Goal: Find contact information: Find contact information

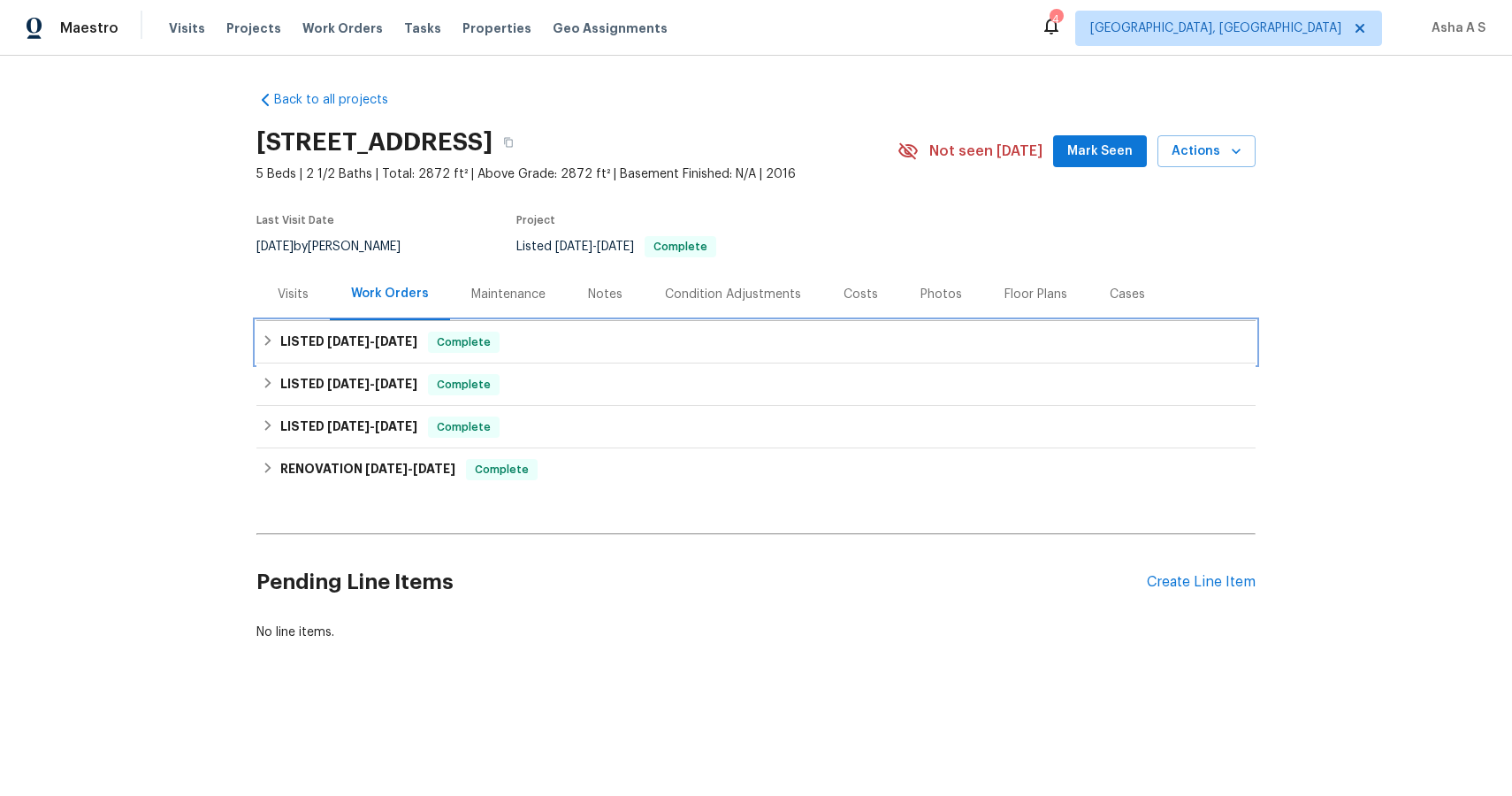
click at [295, 349] on h6 "LISTED 5/28/25 - 6/17/25" at bounding box center [349, 343] width 137 height 21
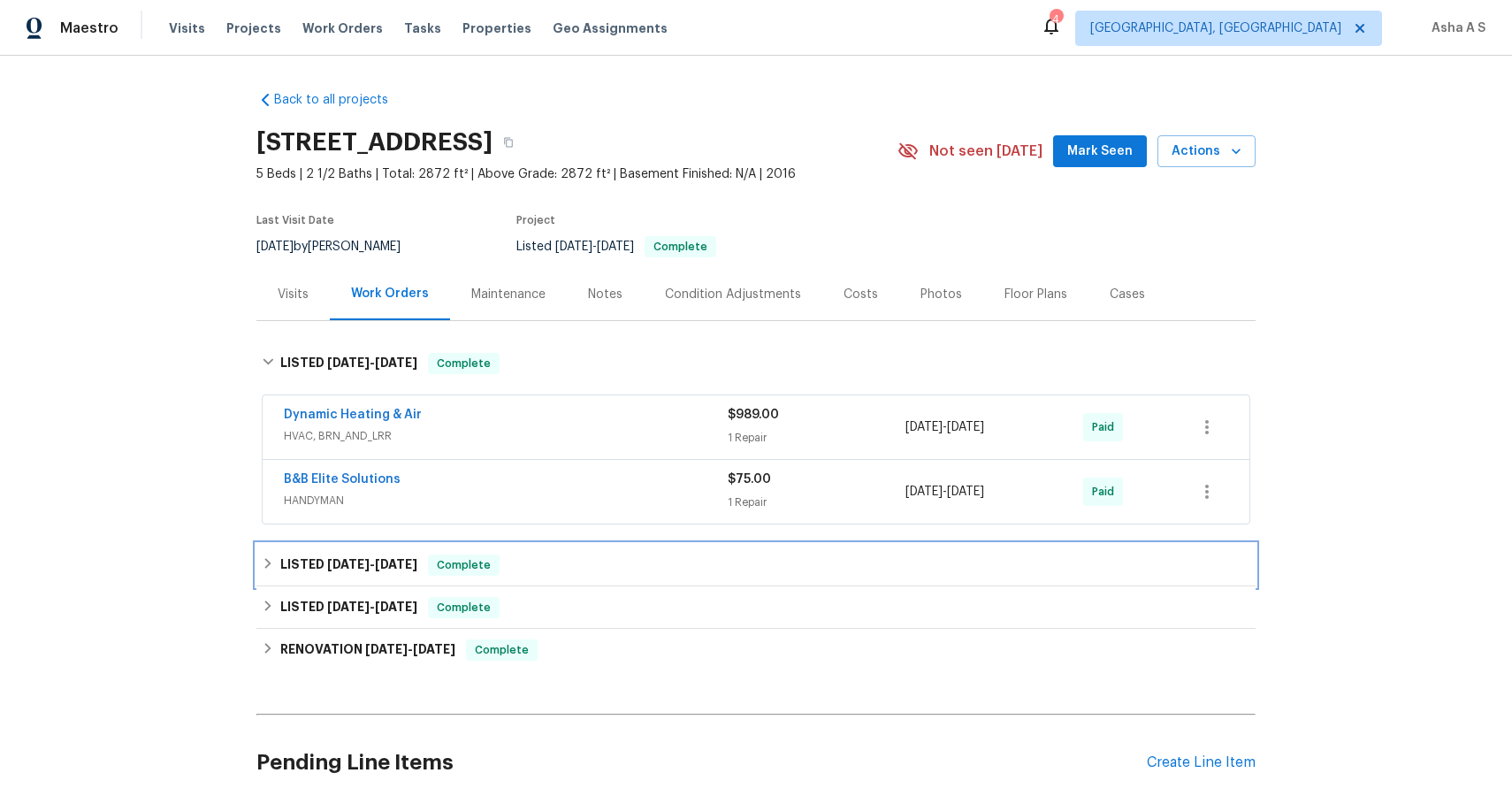
click at [292, 553] on div "LISTED 5/14/25 - 5/16/25 Complete" at bounding box center [756, 565] width 999 height 42
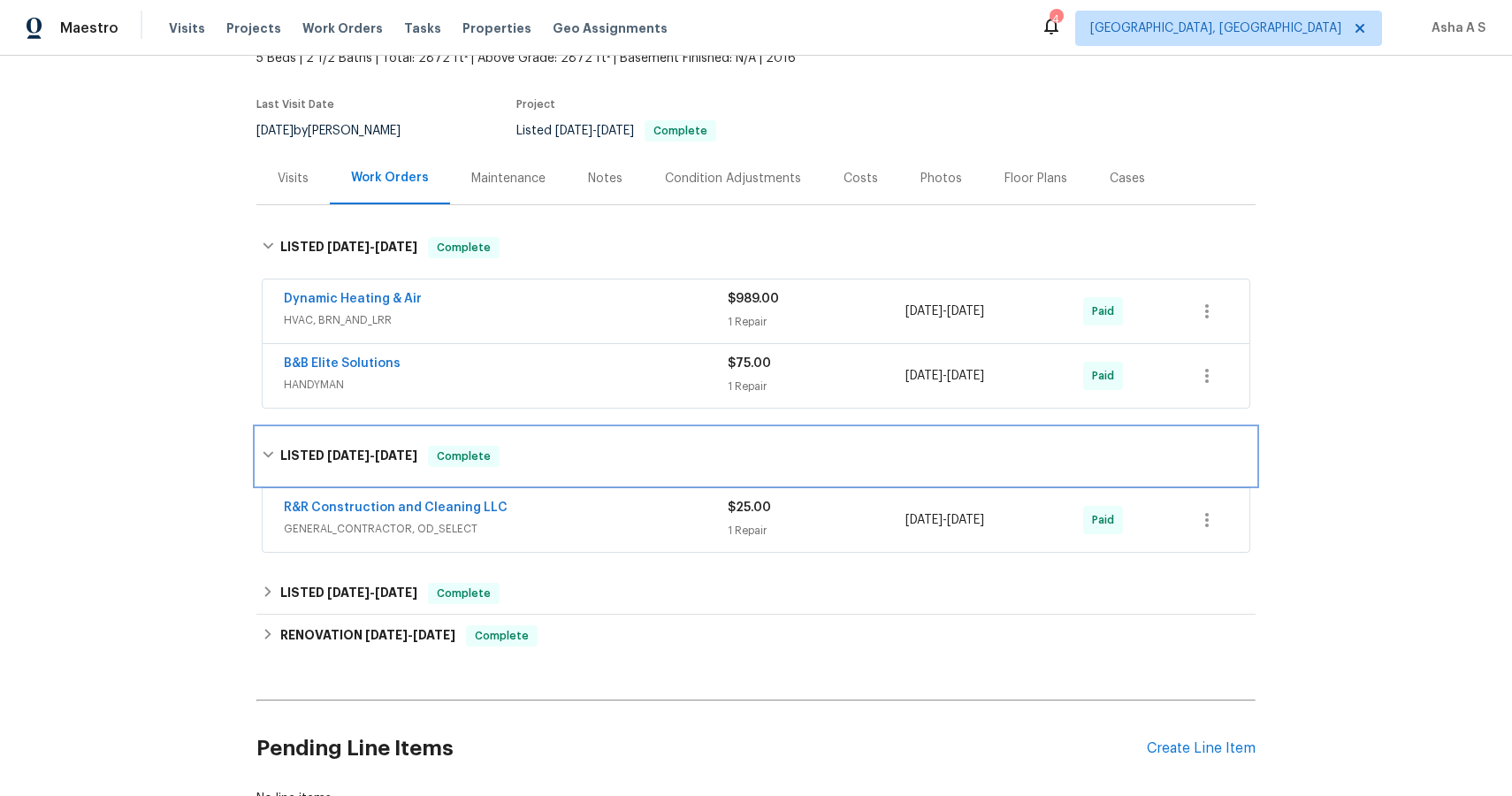
scroll to position [158, 0]
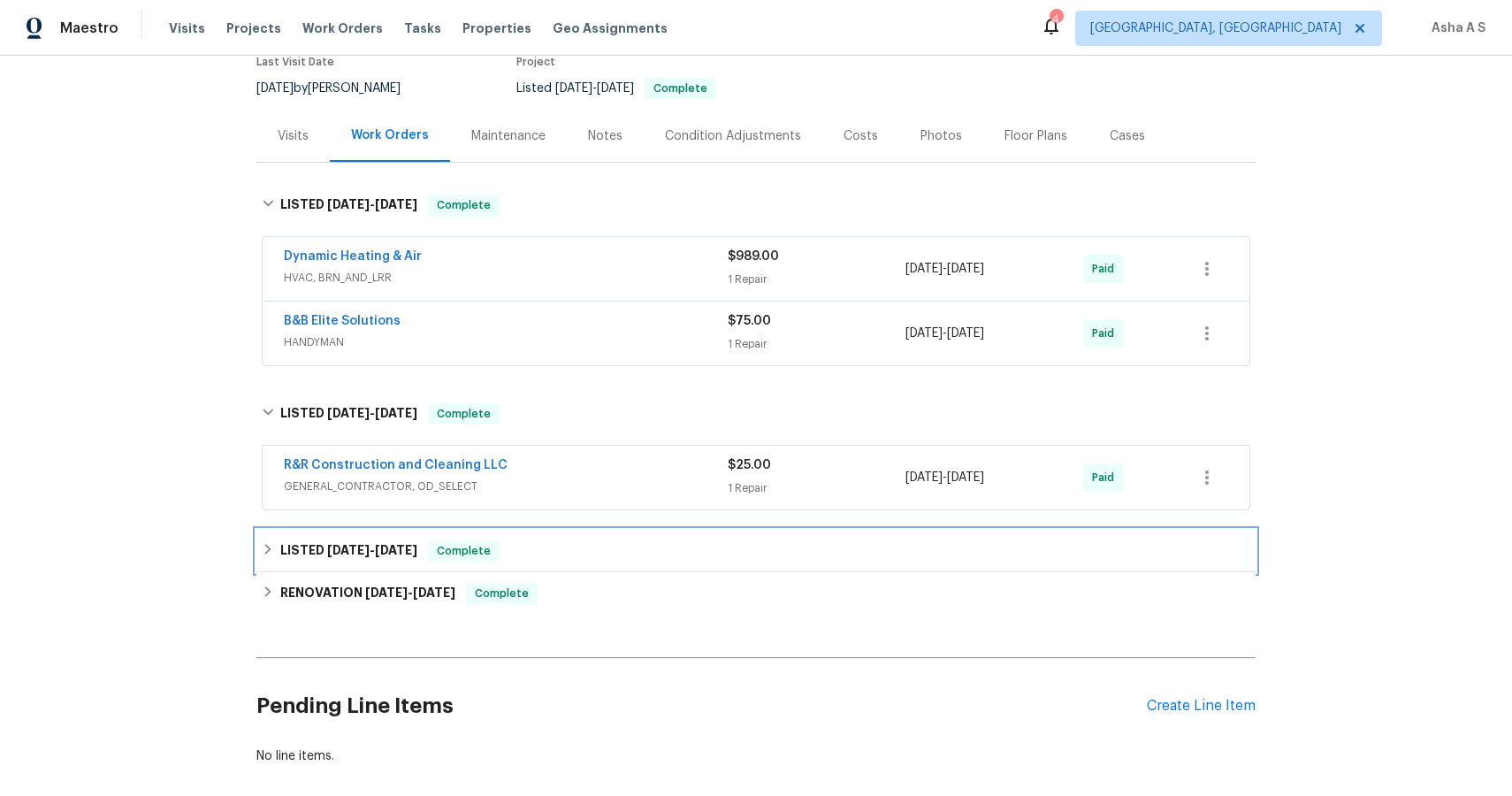
click at [344, 547] on span "[DATE]" at bounding box center [348, 550] width 42 height 13
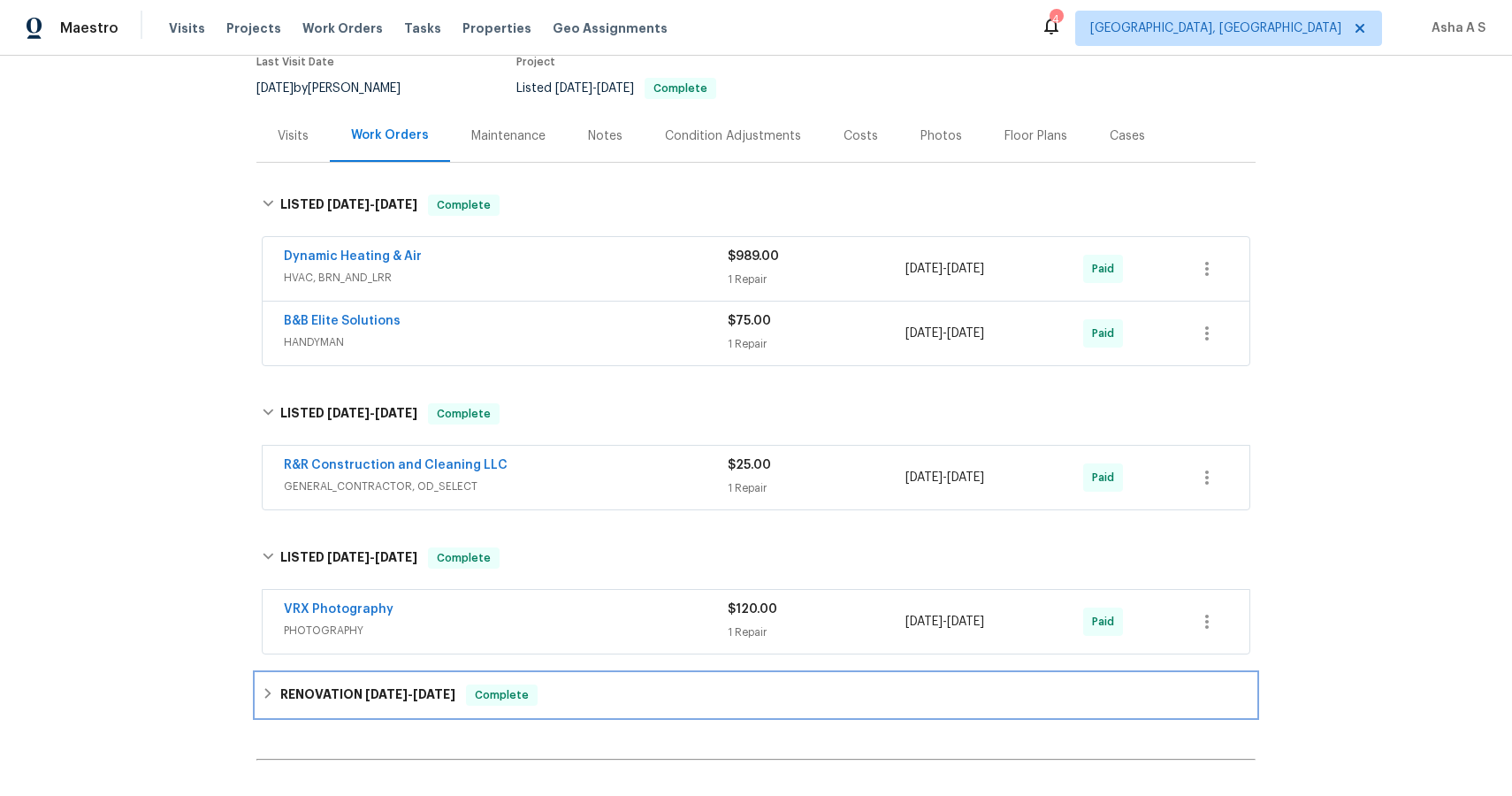
click at [300, 698] on h6 "RENOVATION 3/5/25 - 3/13/25" at bounding box center [368, 696] width 176 height 21
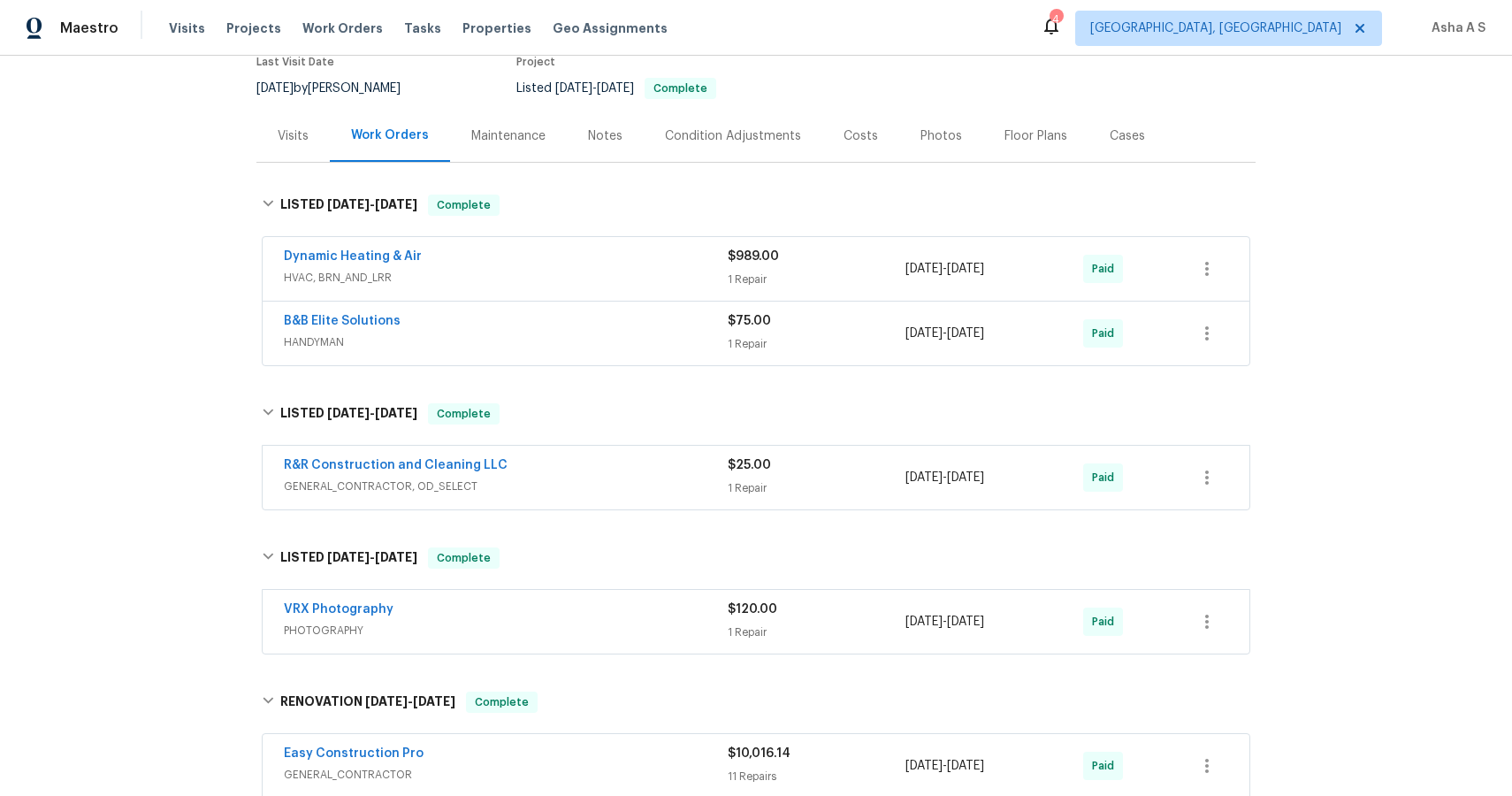
click at [418, 265] on div "Dynamic Heating & Air" at bounding box center [505, 259] width 444 height 21
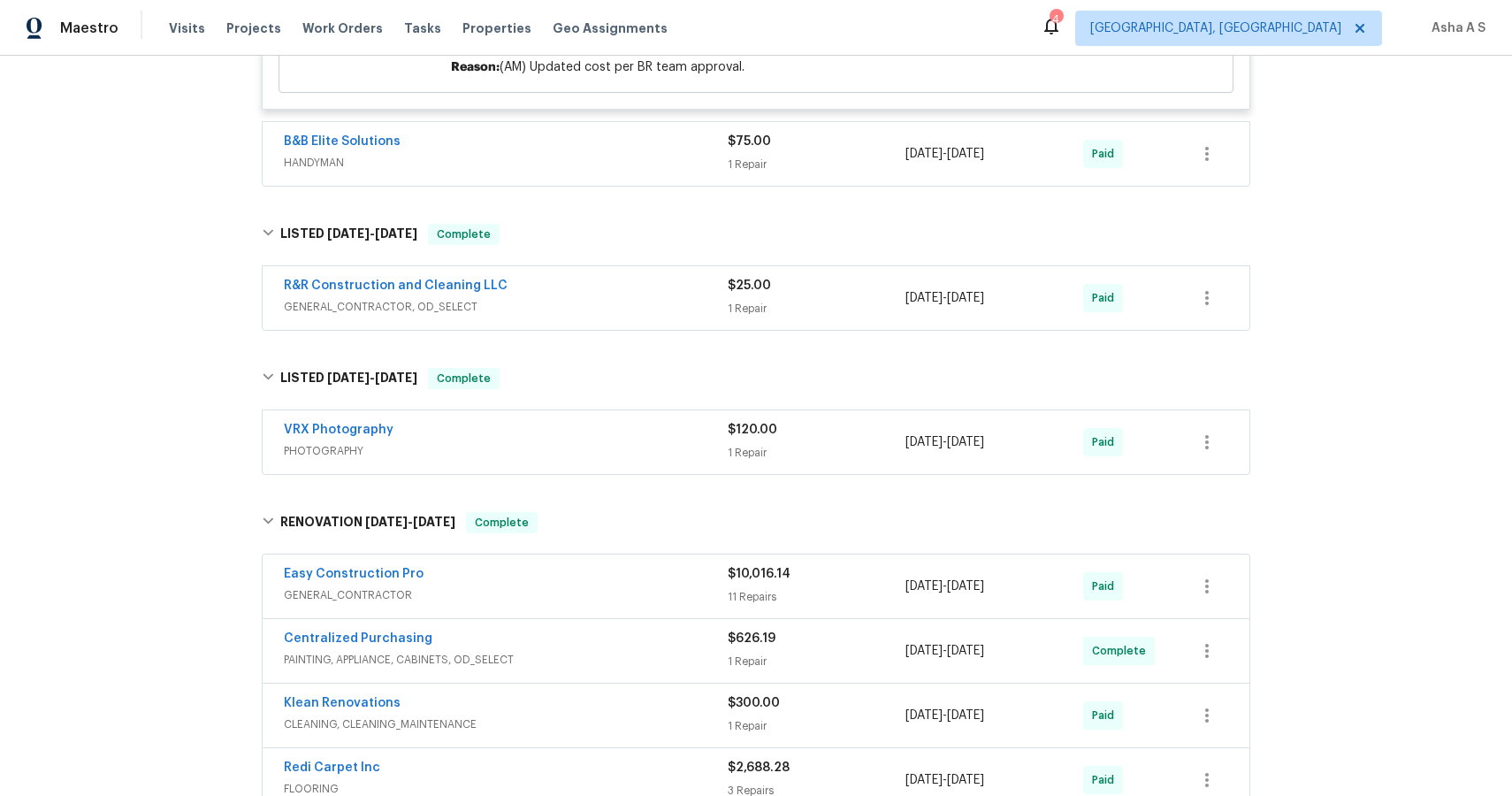
scroll to position [779, 0]
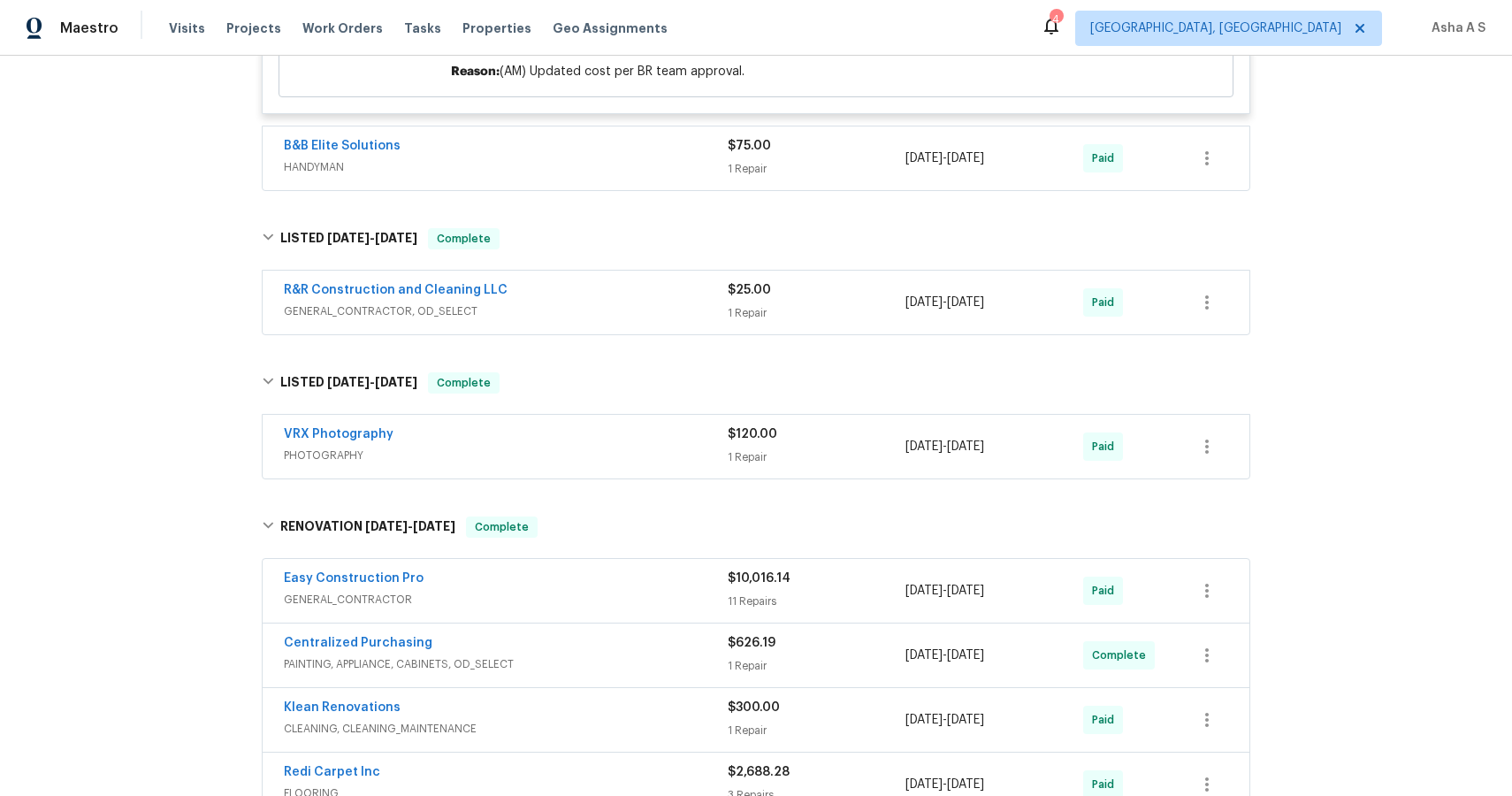
click at [459, 126] on div "B&B Elite Solutions HANDYMAN $75.00 1 Repair 5/30/2025 - 6/2/2025 Paid" at bounding box center [755, 158] width 988 height 66
click at [429, 154] on div "B&B Elite Solutions" at bounding box center [505, 148] width 444 height 21
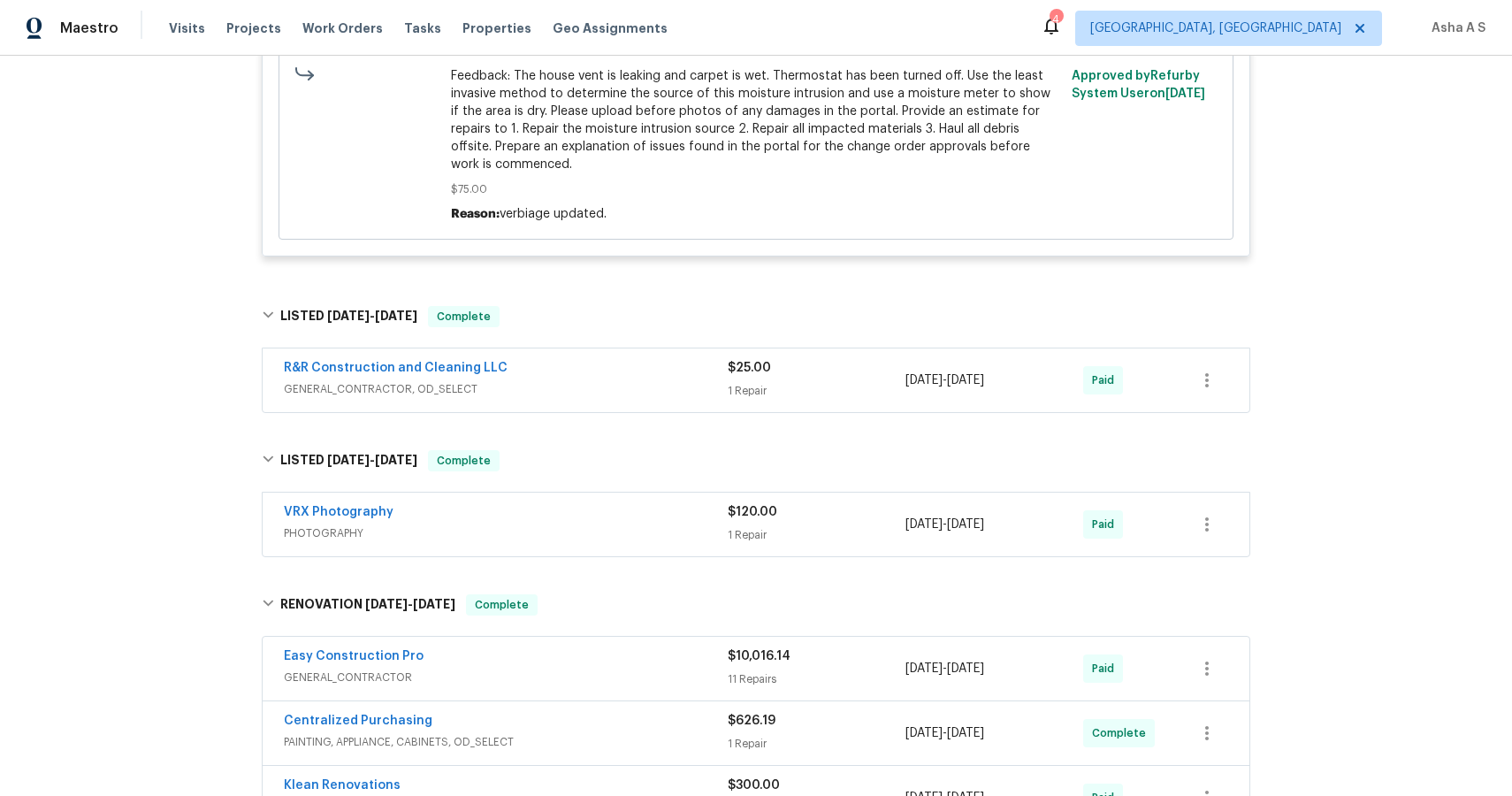
scroll to position [1249, 0]
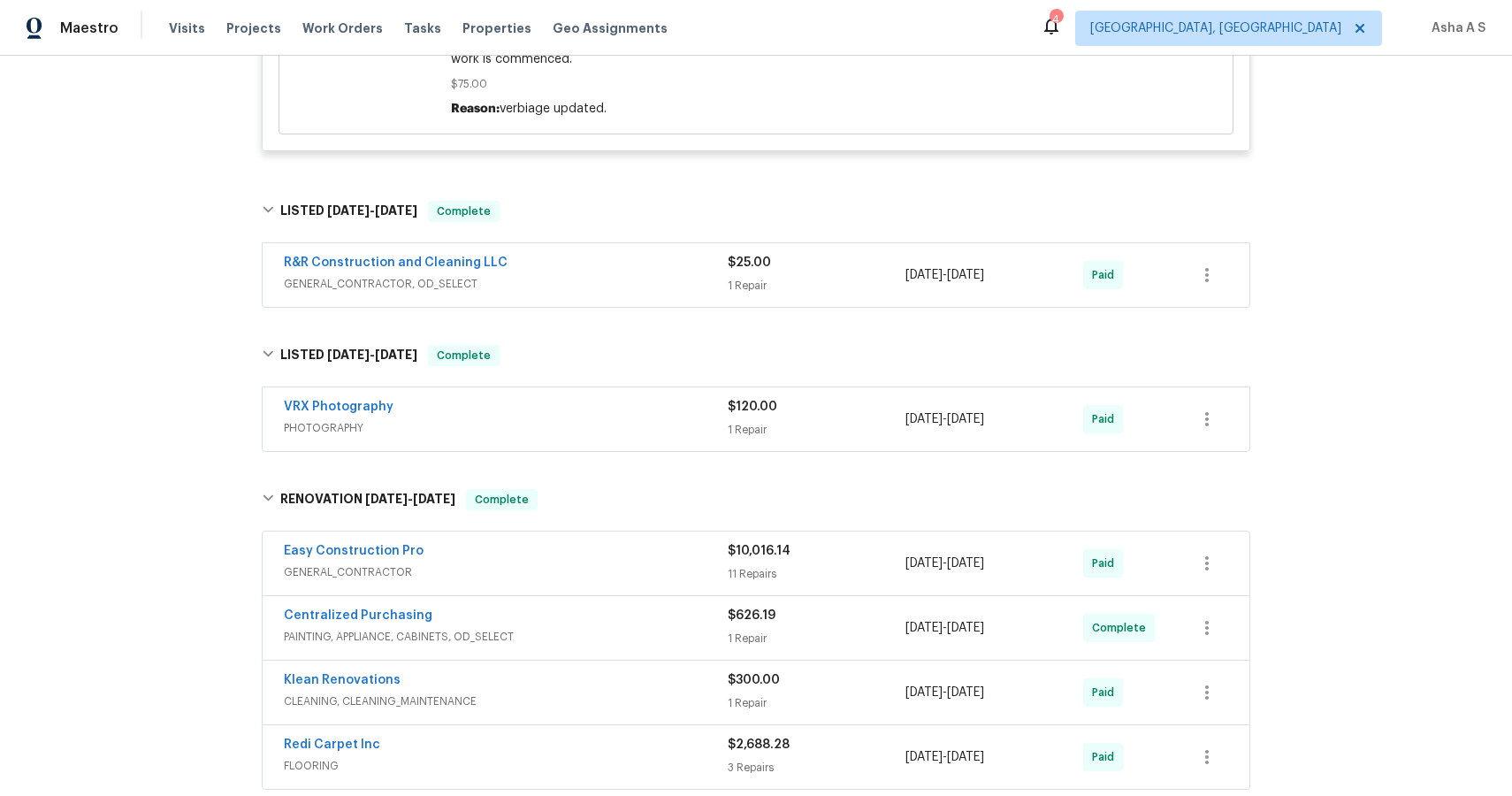
click at [510, 290] on span "GENERAL_CONTRACTOR, OD_SELECT" at bounding box center [505, 284] width 444 height 17
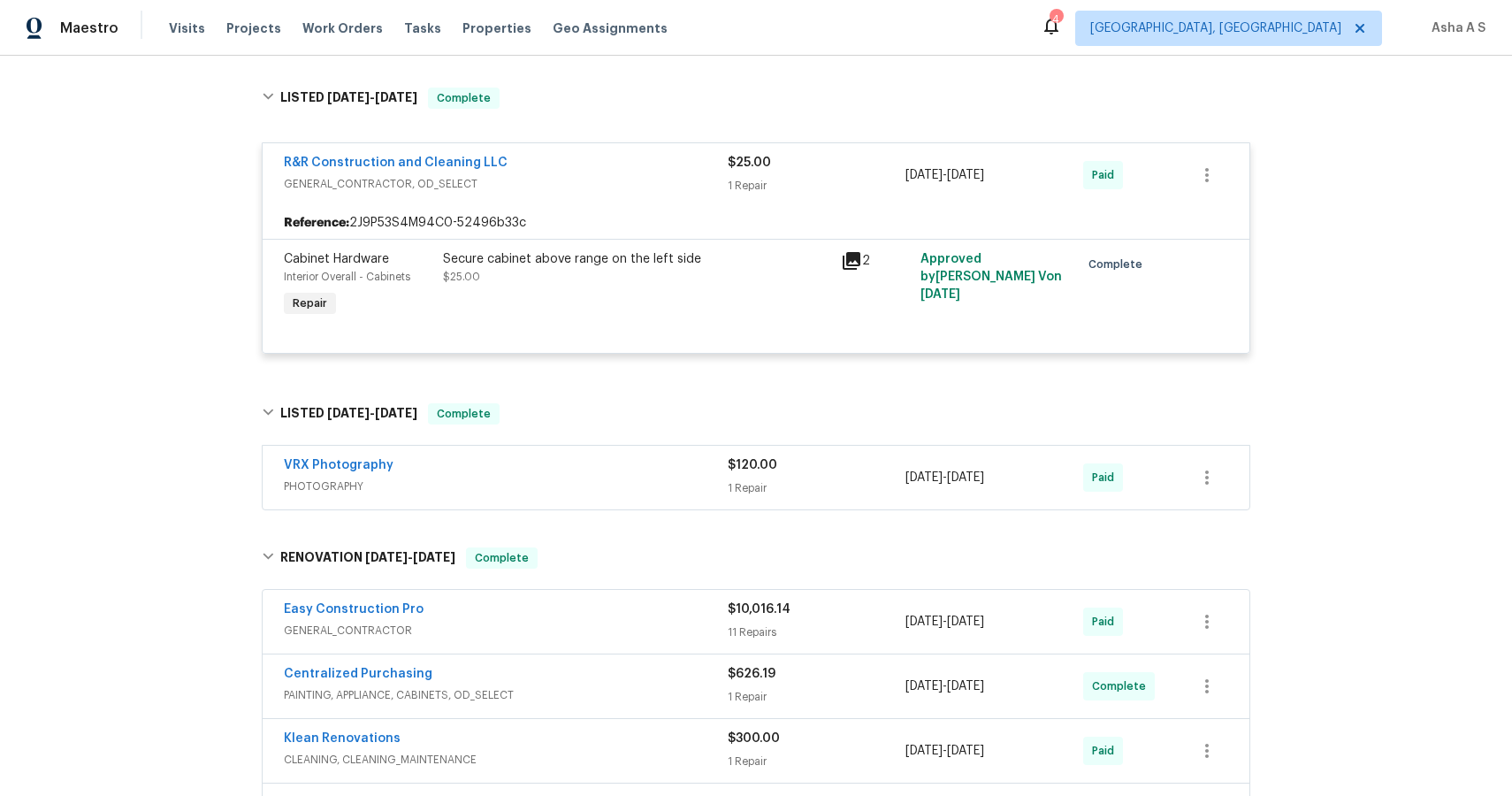
scroll to position [1365, 0]
click at [544, 492] on span "PHOTOGRAPHY" at bounding box center [505, 483] width 444 height 17
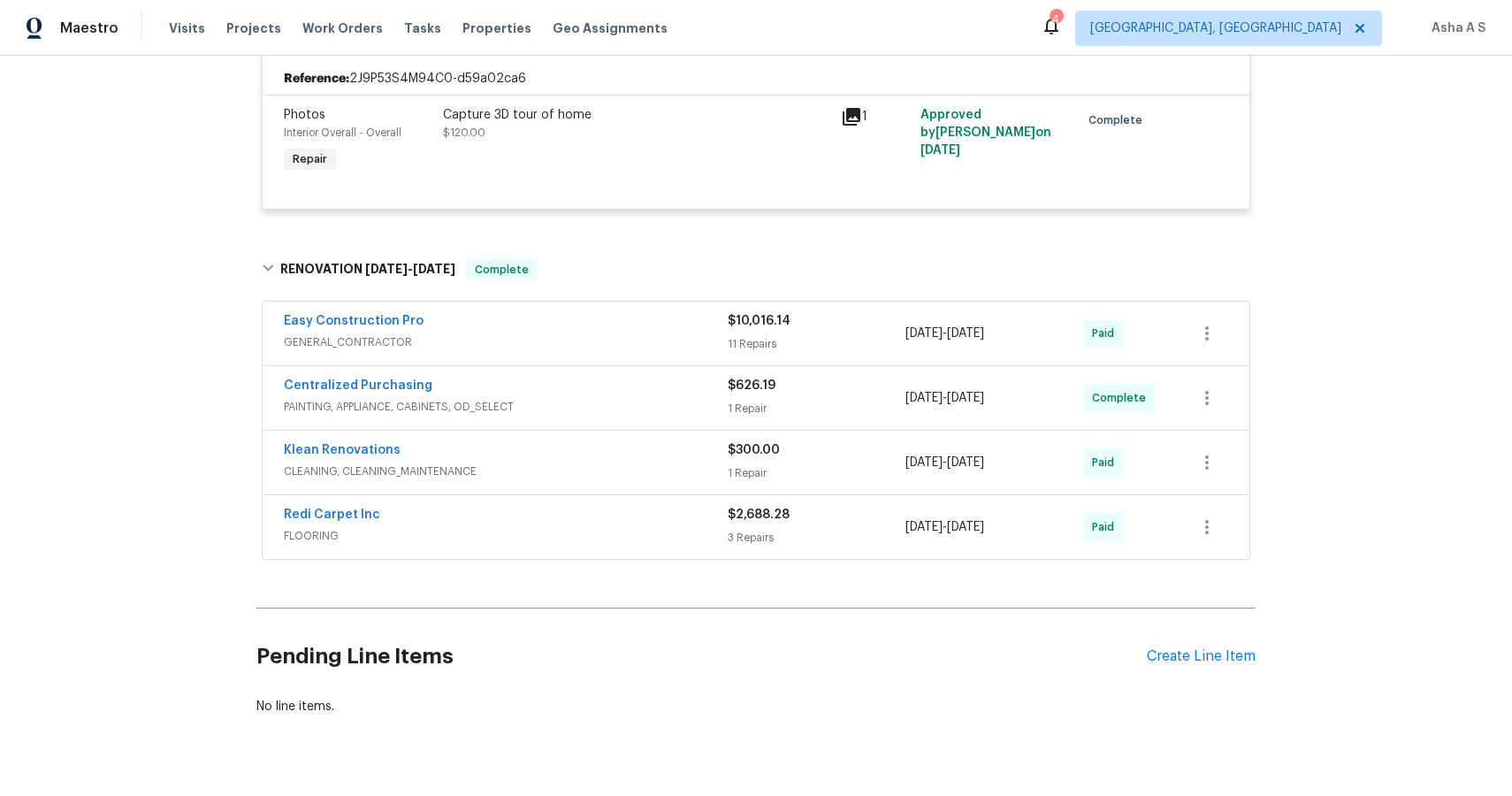
scroll to position [1831, 0]
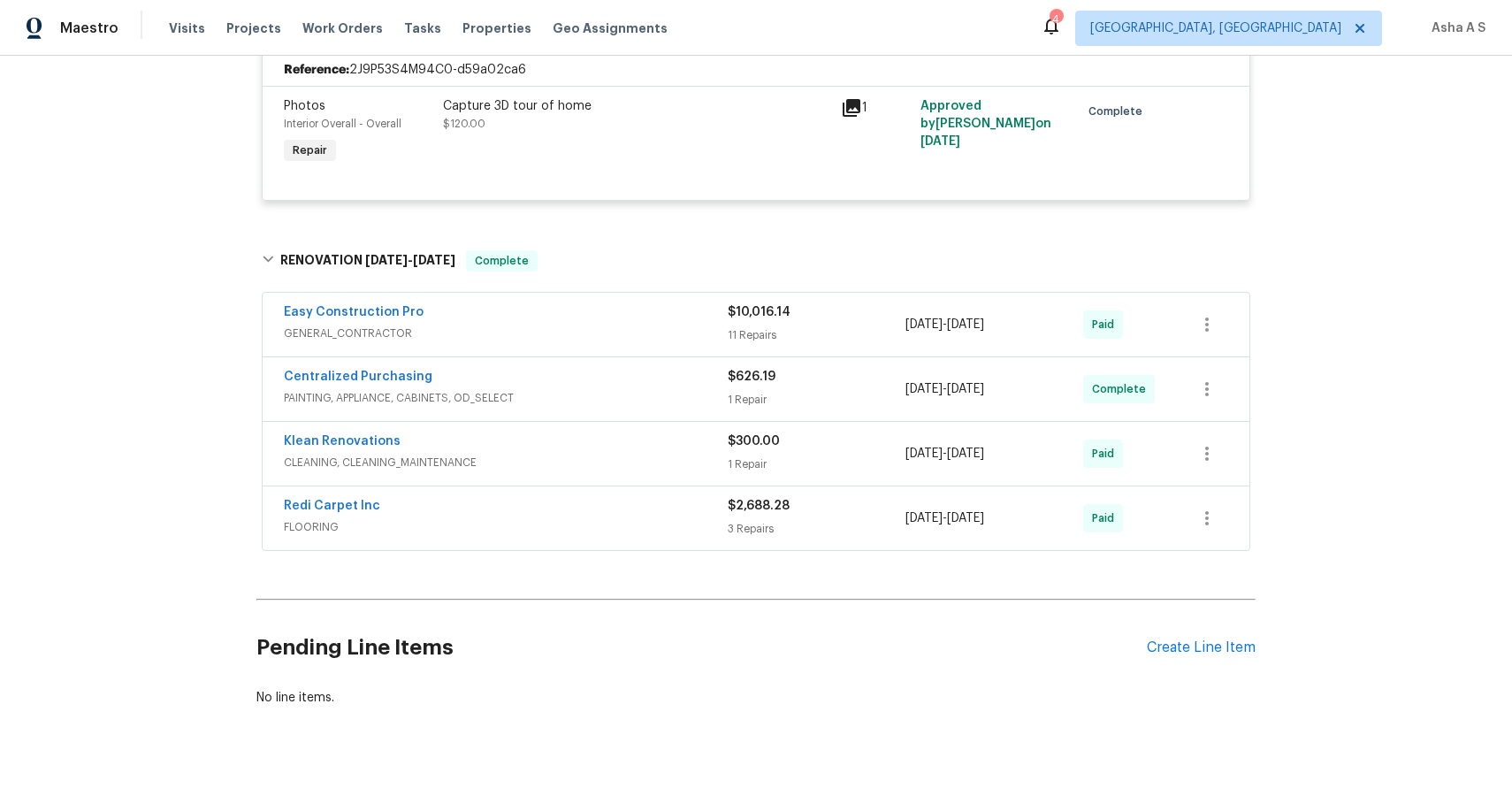
click at [446, 323] on div "Easy Construction Pro" at bounding box center [505, 314] width 444 height 21
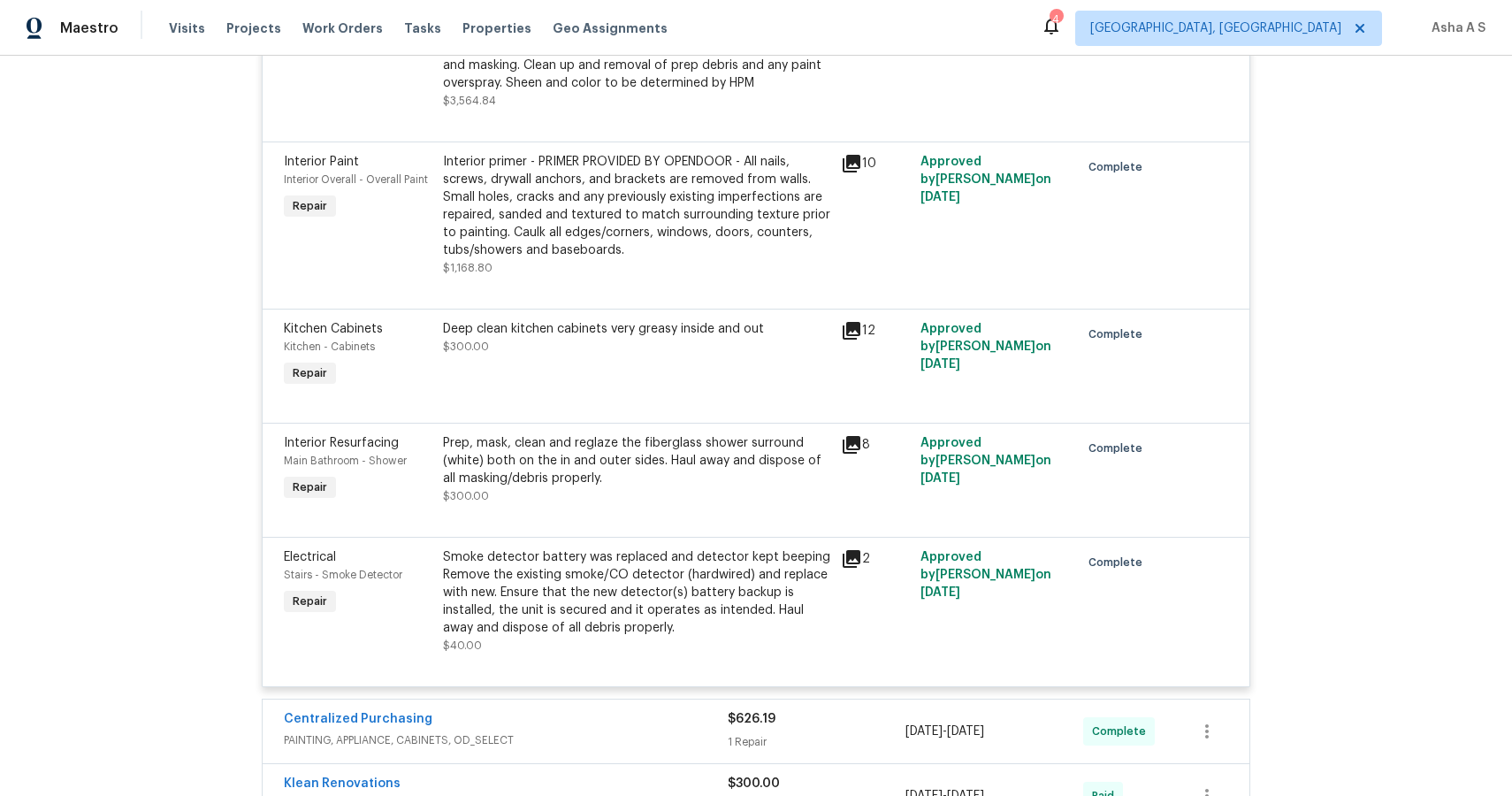
scroll to position [3448, 0]
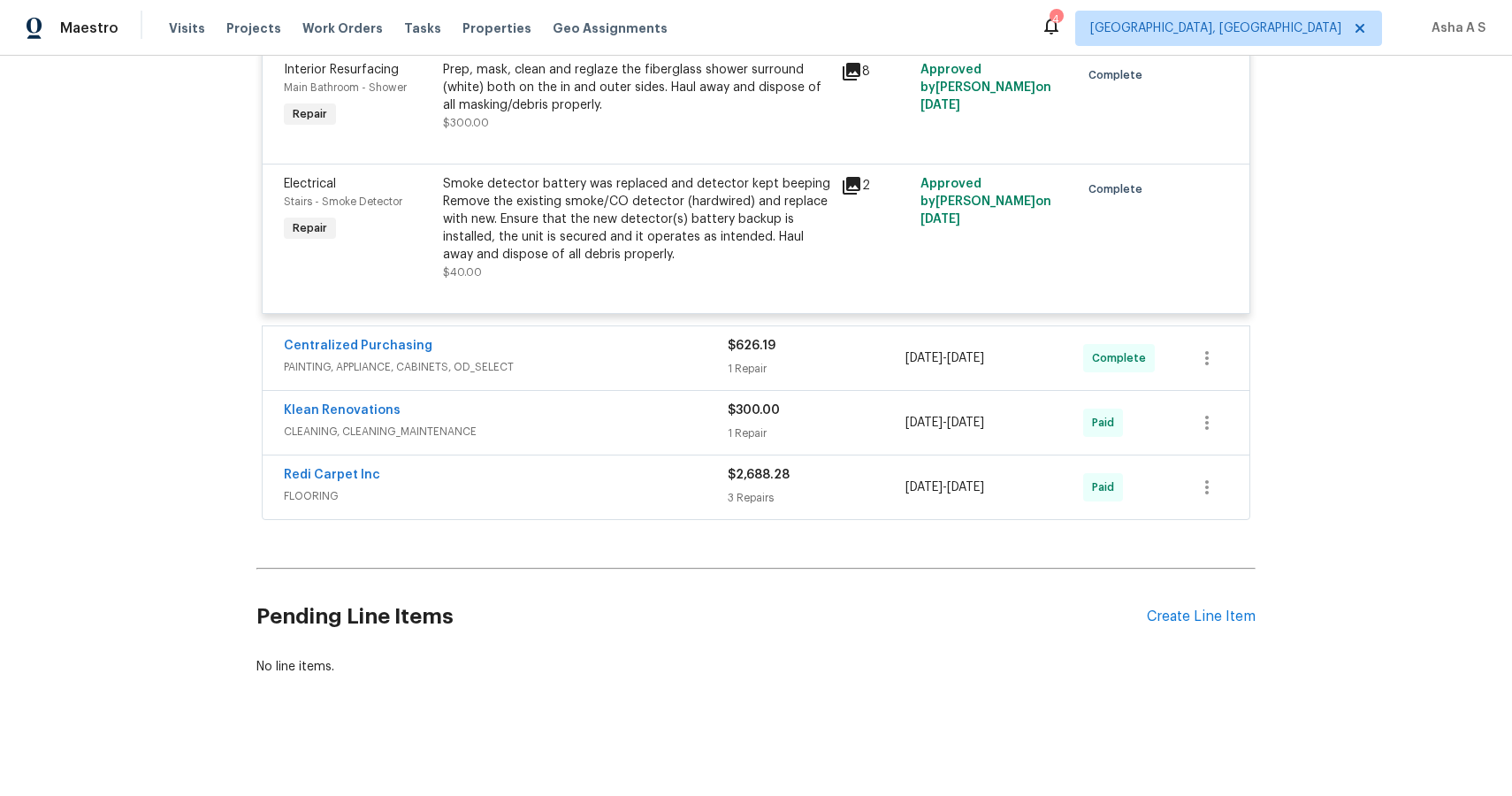
click at [434, 350] on div "Centralized Purchasing" at bounding box center [505, 347] width 444 height 21
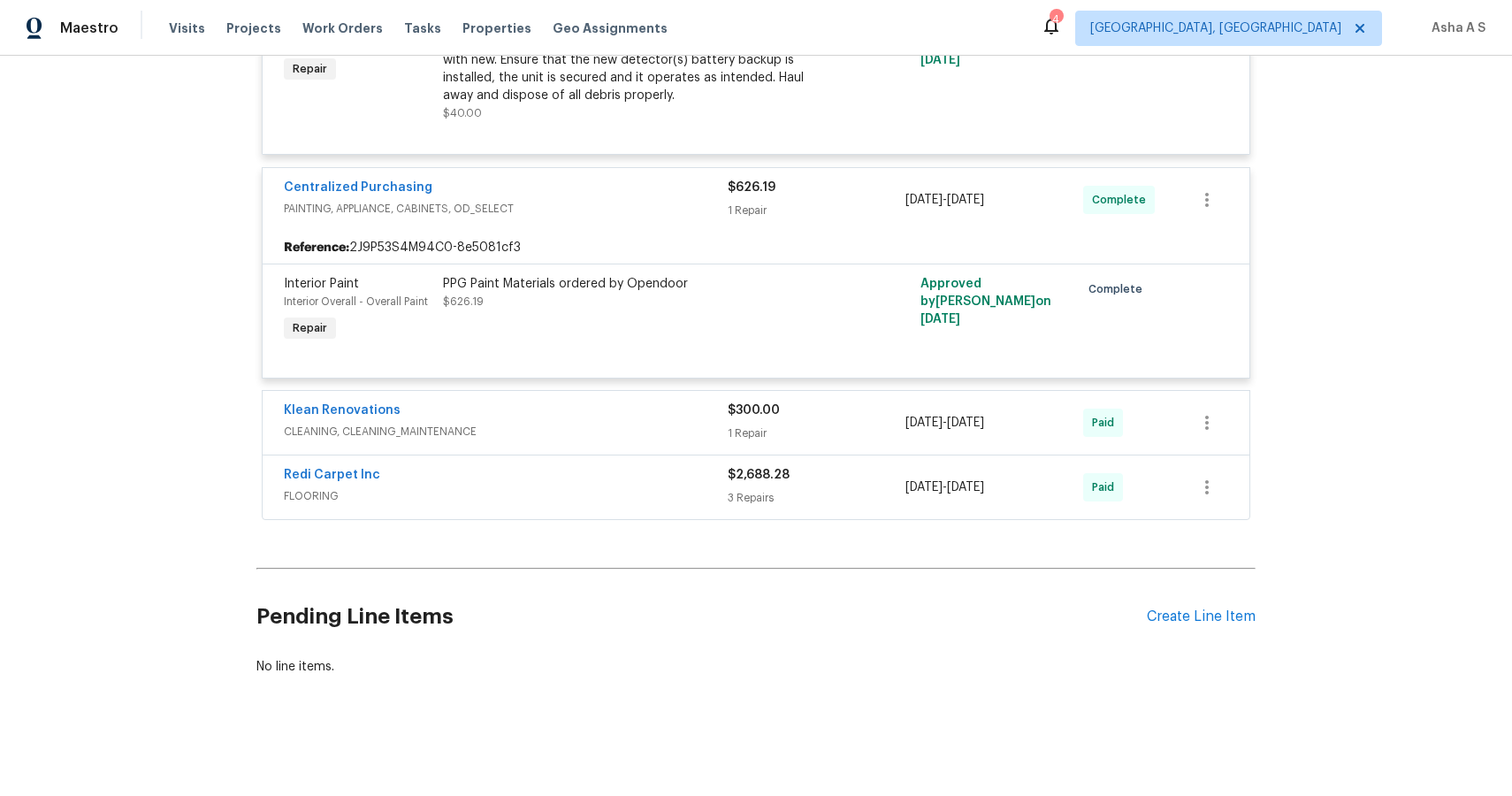
scroll to position [3608, 0]
click at [562, 448] on div "Klean Renovations CLEANING, CLEANING_MAINTENANCE $300.00 1 Repair 3/5/2025 - 3/…" at bounding box center [755, 423] width 986 height 64
click at [520, 422] on div "Klean Renovations" at bounding box center [505, 412] width 444 height 21
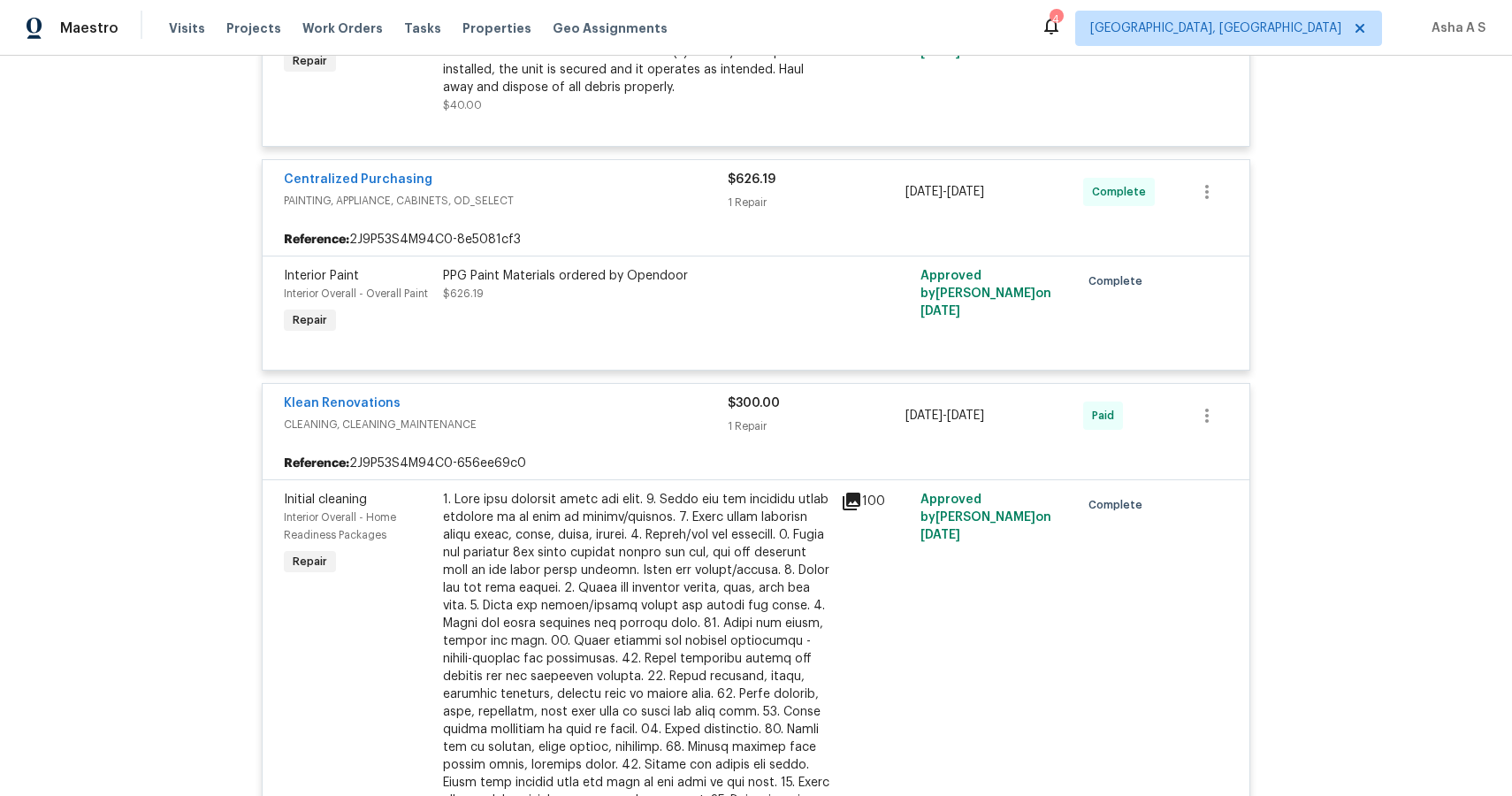
scroll to position [4086, 0]
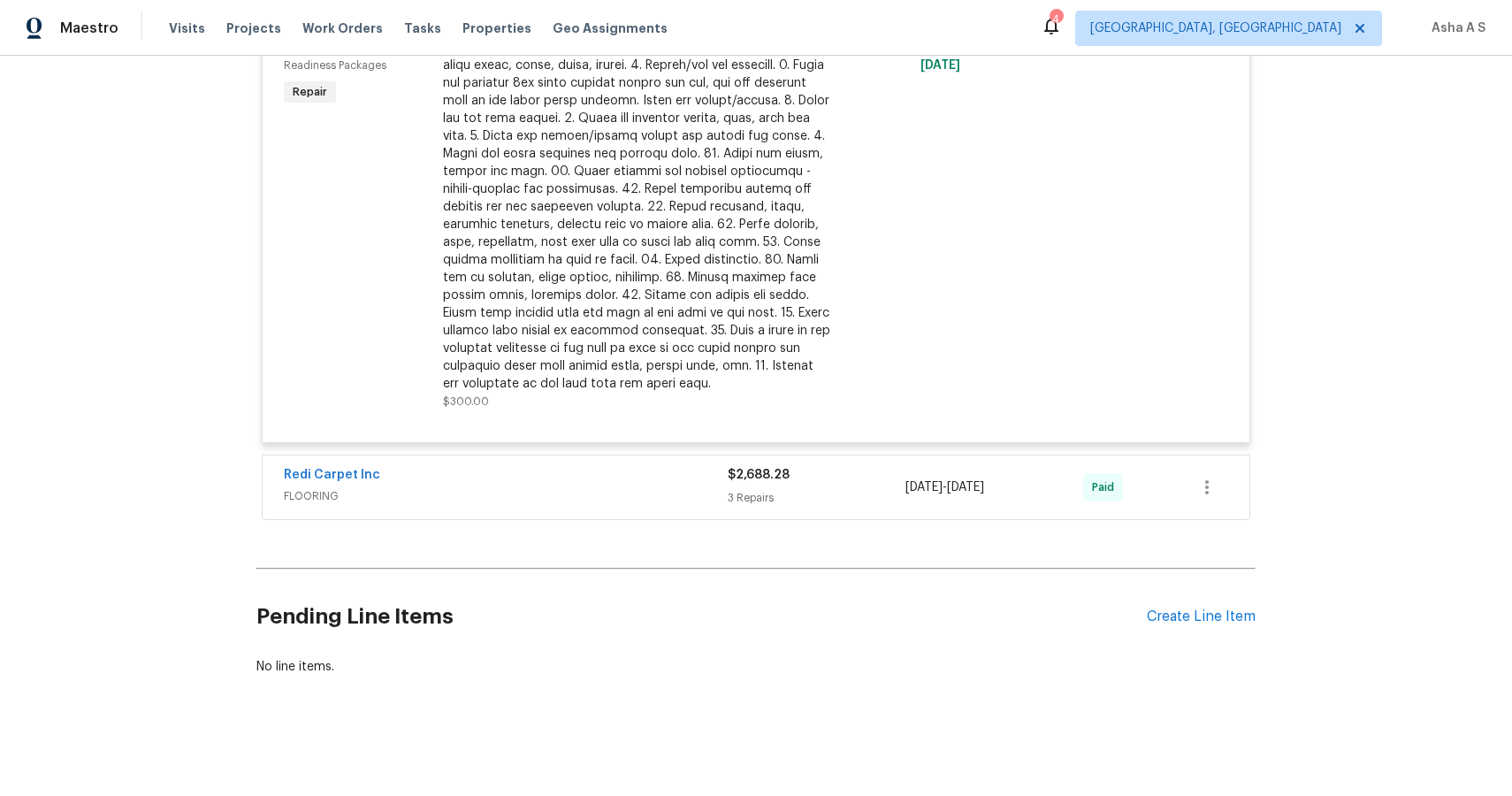
click at [410, 500] on span "FLOORING" at bounding box center [505, 496] width 444 height 17
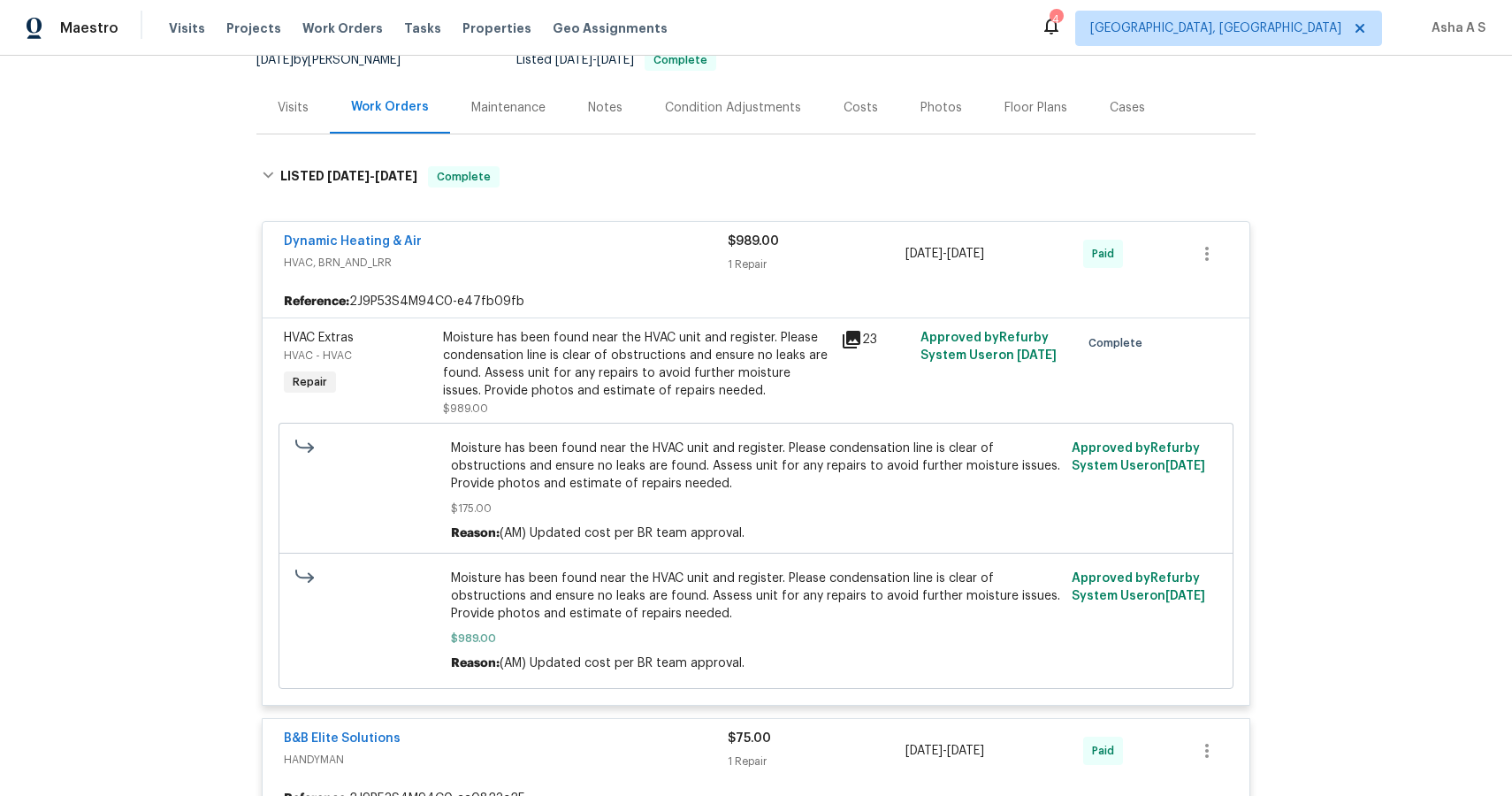
scroll to position [9, 0]
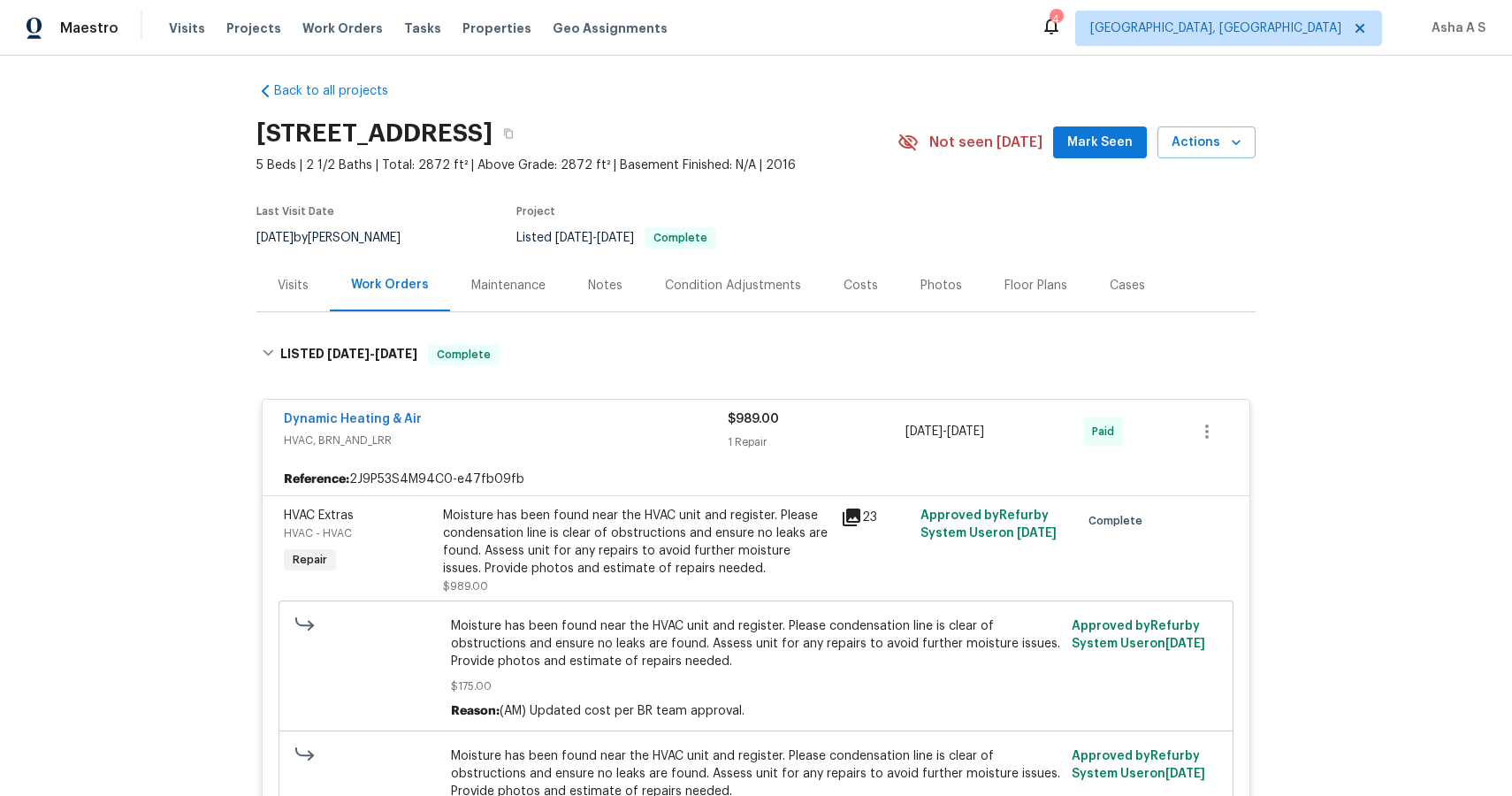
click at [479, 284] on div "Maintenance" at bounding box center [508, 286] width 74 height 17
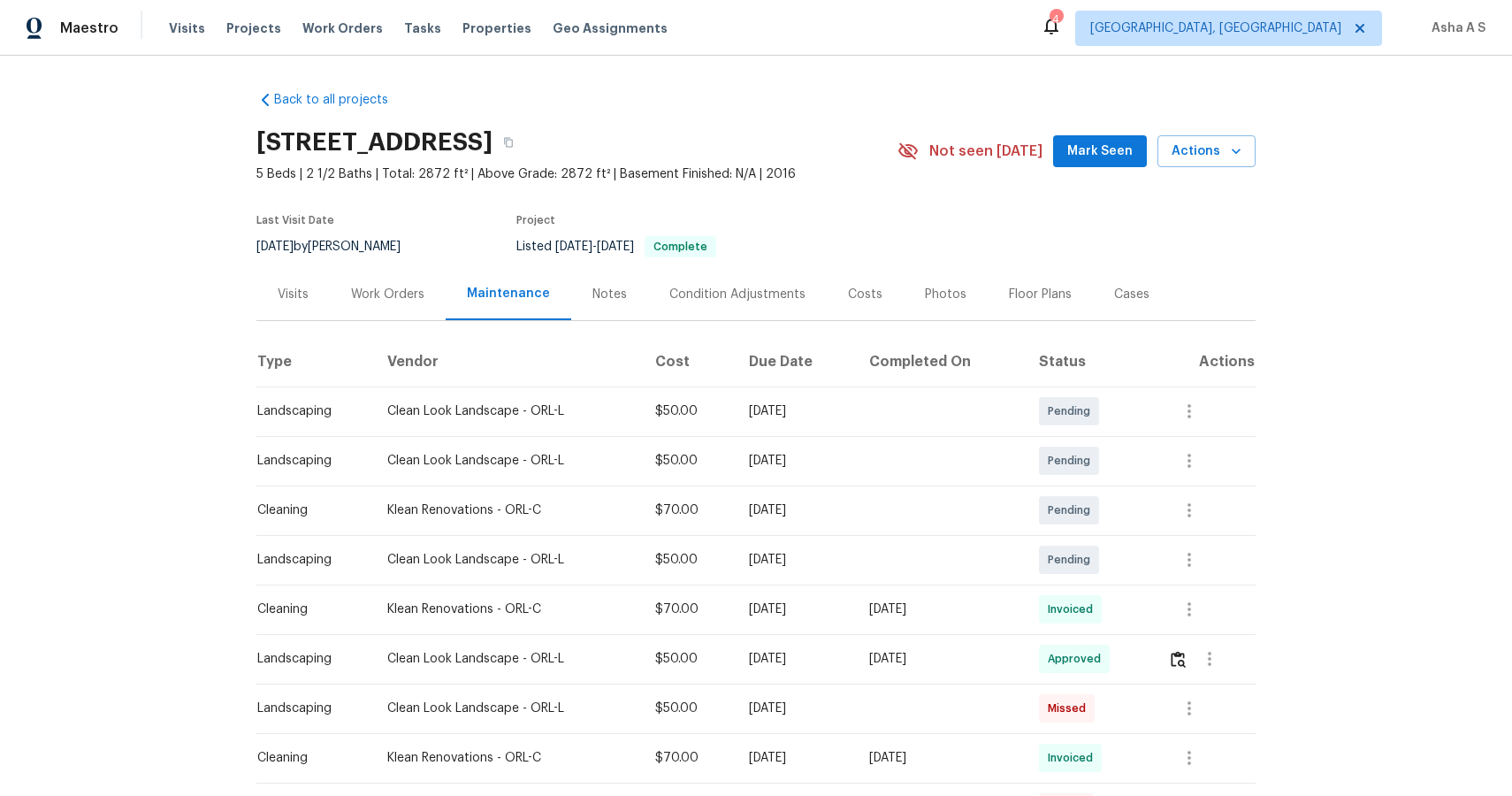
click at [310, 413] on div "Landscaping" at bounding box center [308, 411] width 101 height 17
click at [322, 570] on td "Landscaping" at bounding box center [314, 560] width 117 height 49
click at [458, 540] on td "Clean Look Landscape - ORL-L" at bounding box center [507, 560] width 268 height 49
click at [420, 567] on div "Clean Look Landscape - ORL-L" at bounding box center [507, 560] width 239 height 17
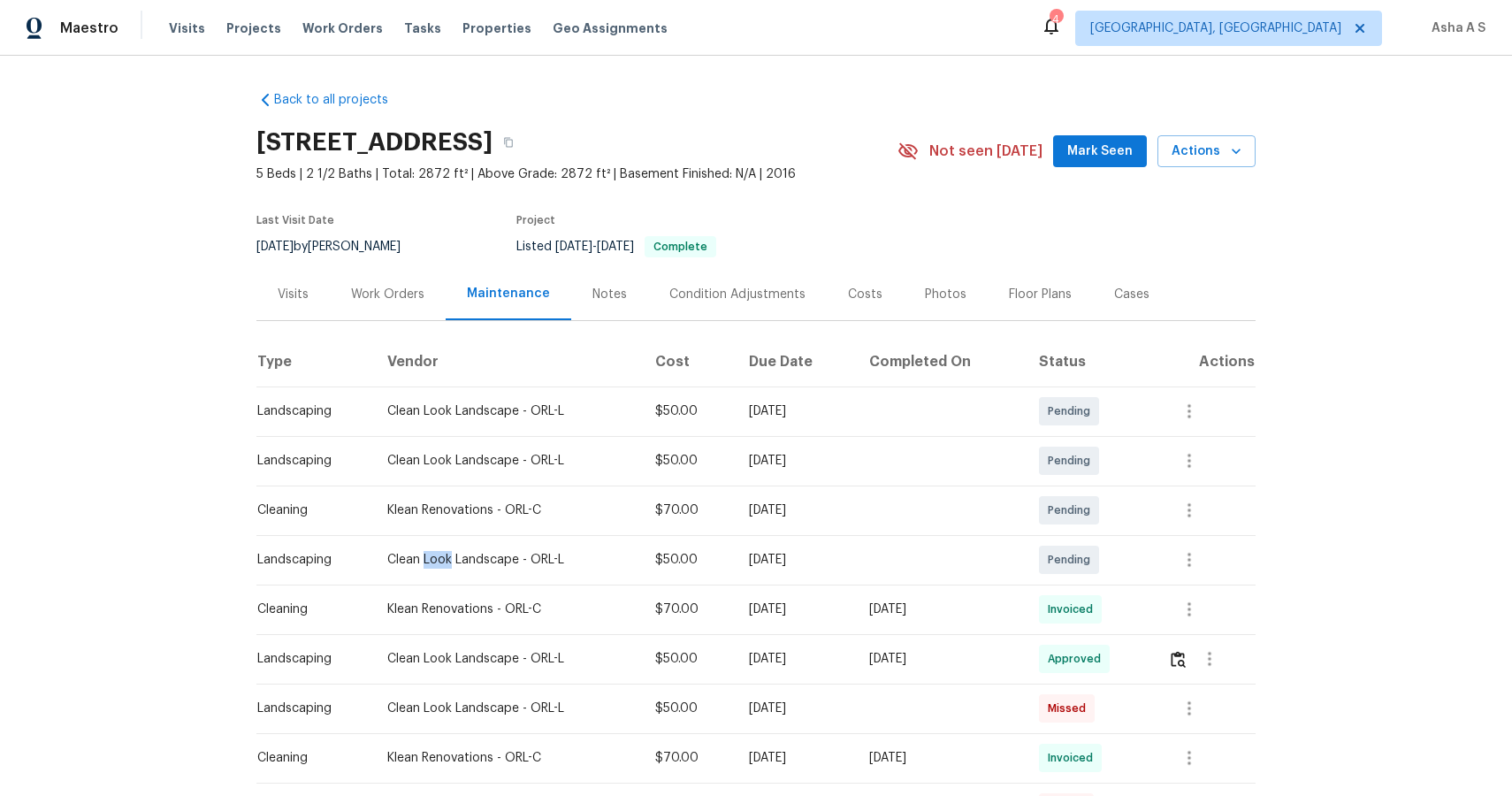
click at [420, 567] on div "Clean Look Landscape - ORL-L" at bounding box center [507, 560] width 239 height 17
click at [452, 618] on div "Klean Renovations - ORL-C" at bounding box center [507, 609] width 239 height 17
click at [423, 603] on div "Klean Renovations - ORL-C" at bounding box center [507, 609] width 239 height 17
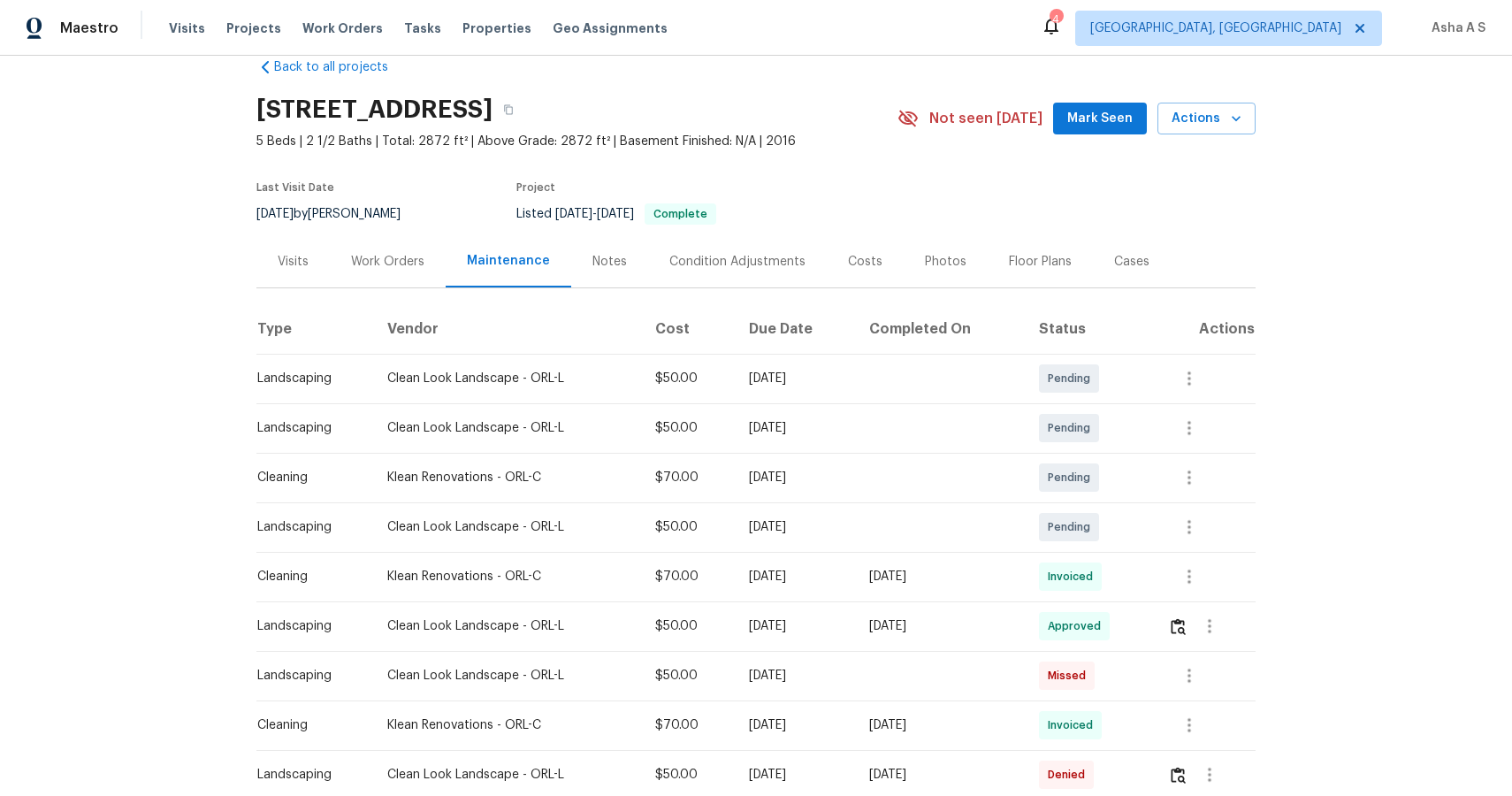
scroll to position [37, 0]
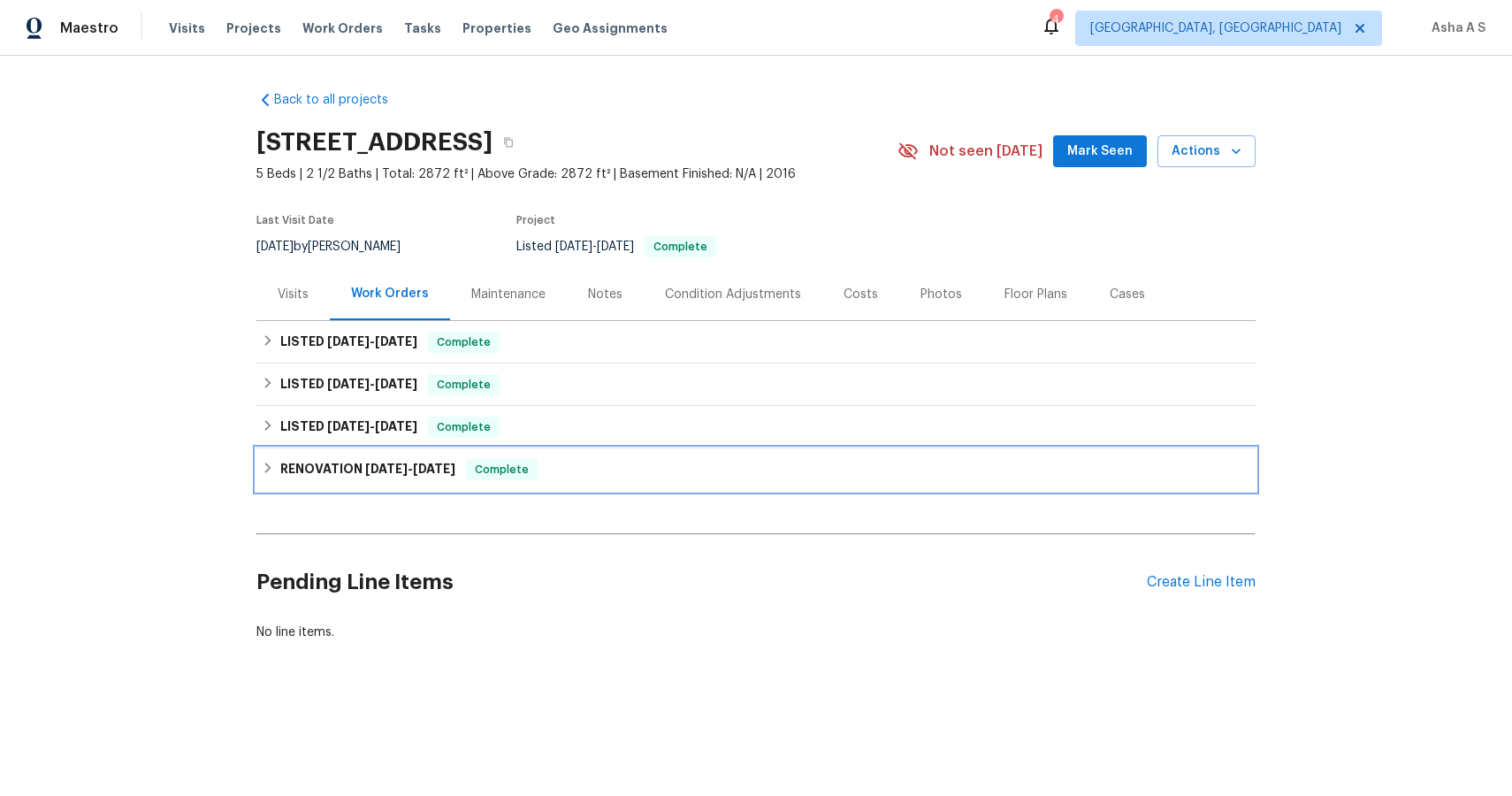
click at [266, 478] on div "RENOVATION 3/5/25 - 3/13/25 Complete" at bounding box center [755, 470] width 988 height 21
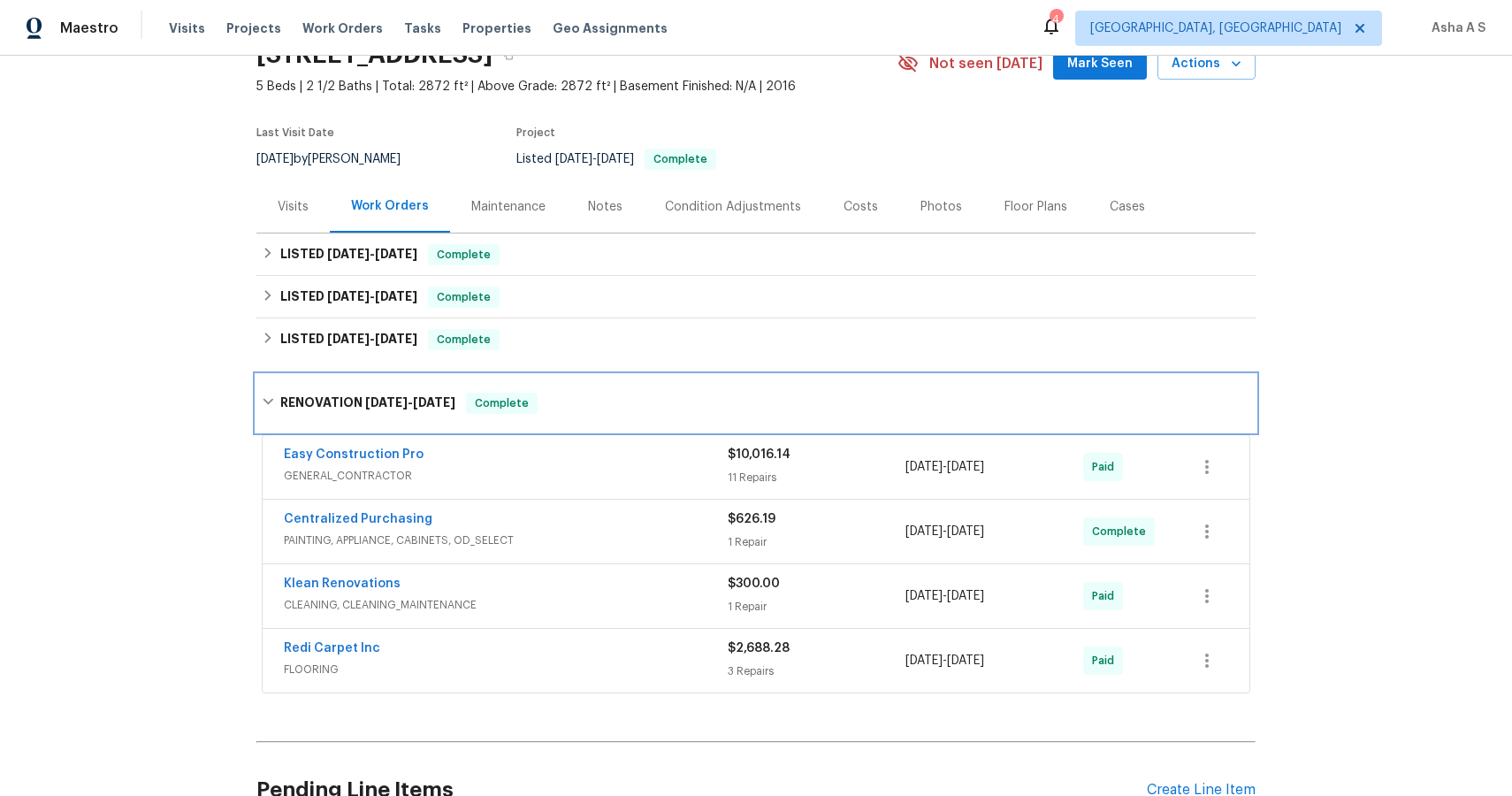
scroll to position [113, 0]
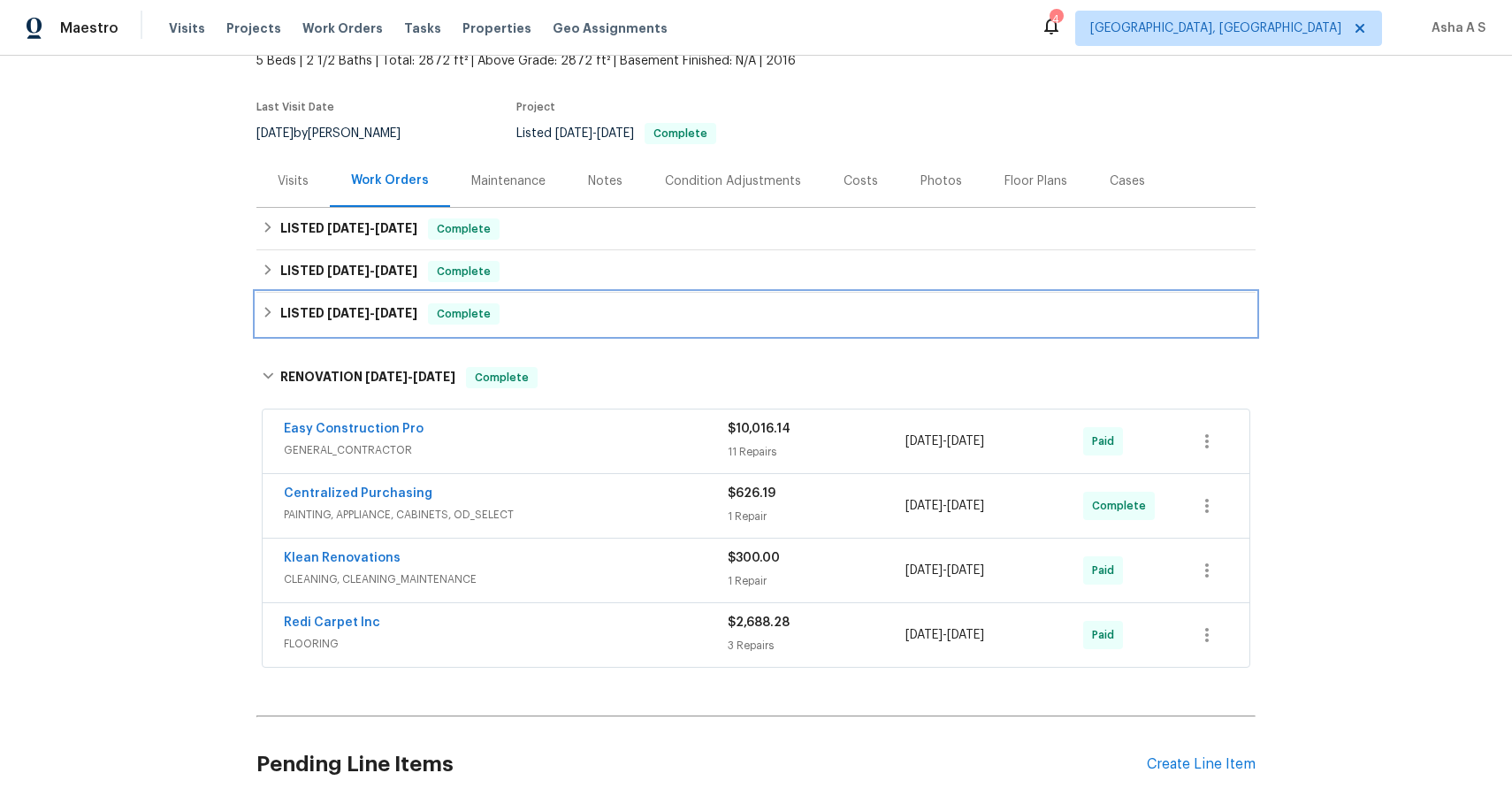
click at [270, 313] on icon at bounding box center [268, 312] width 6 height 11
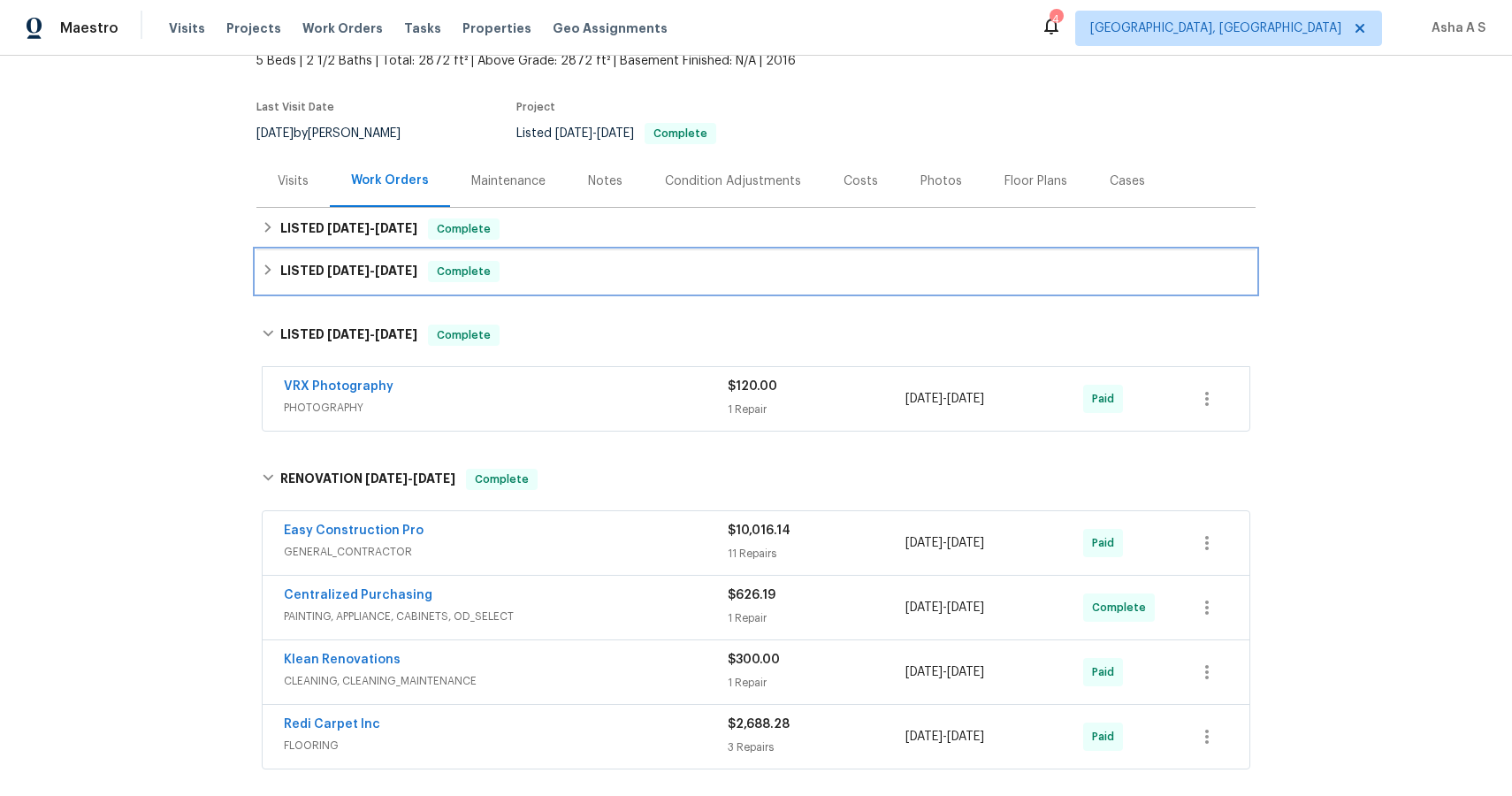
click at [264, 279] on div "LISTED 5/14/25 - 5/16/25 Complete" at bounding box center [755, 271] width 988 height 21
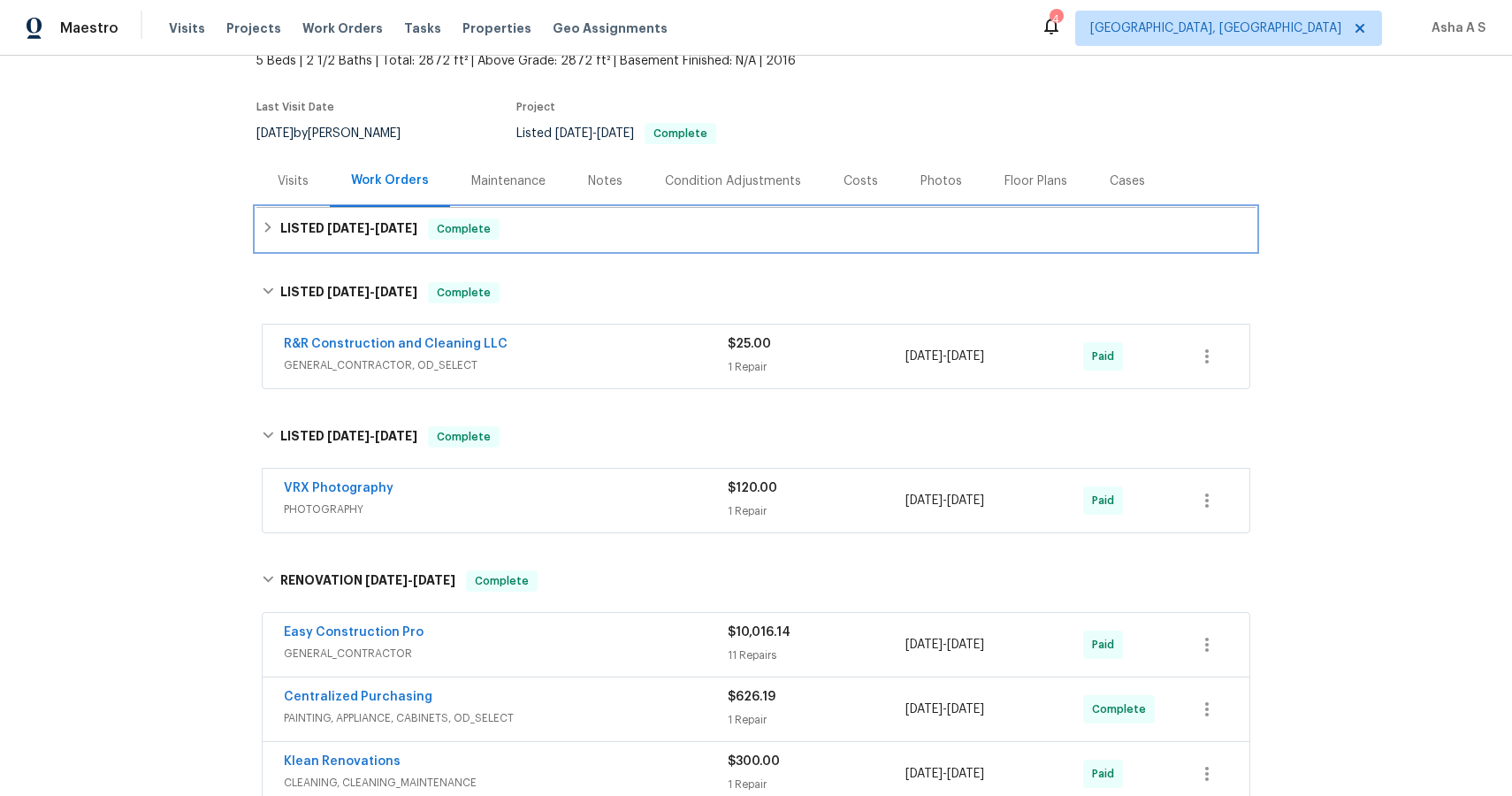
click at [266, 227] on icon at bounding box center [267, 227] width 13 height 13
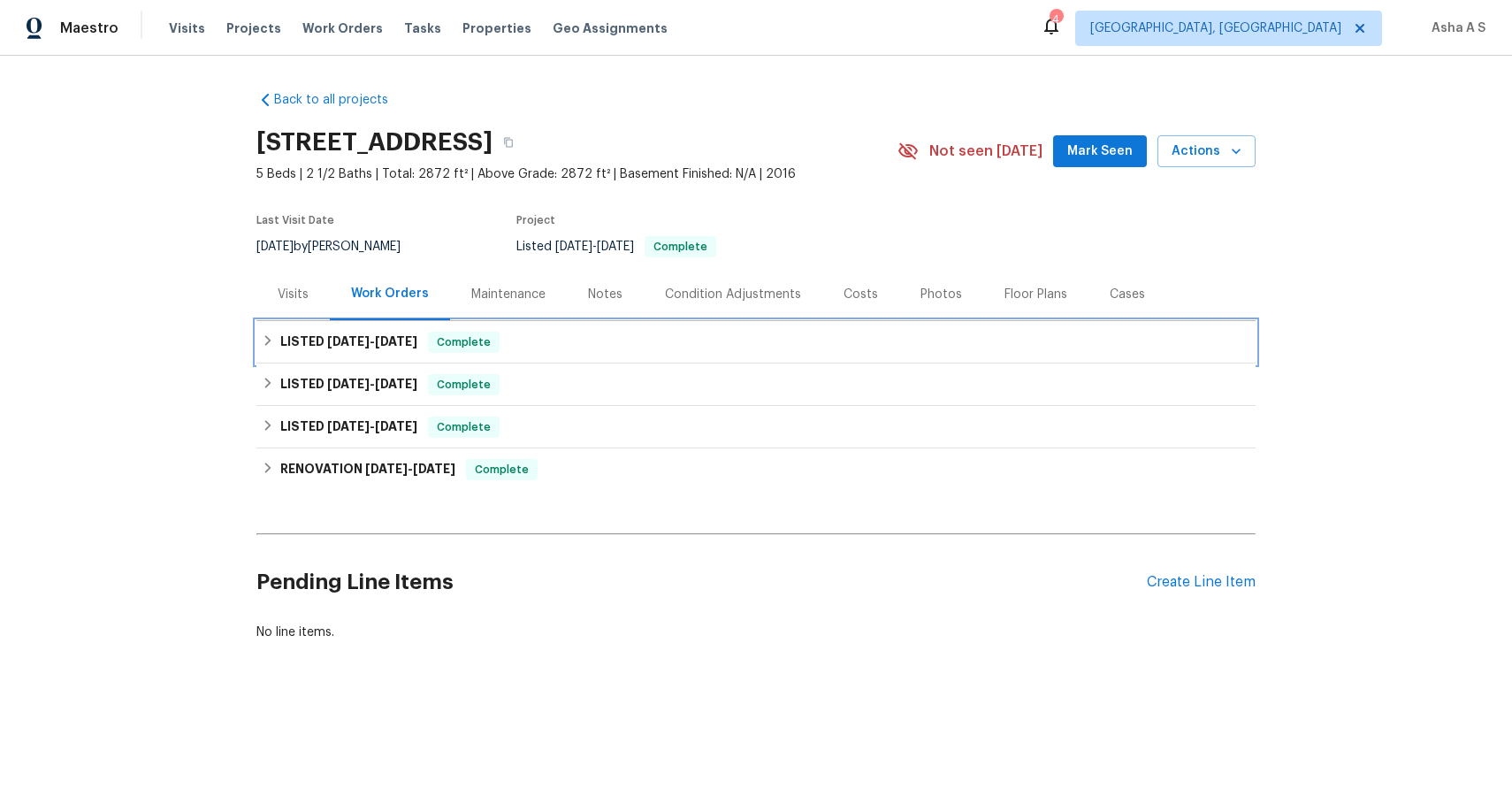
click at [397, 330] on div "LISTED [DATE] - [DATE] Complete" at bounding box center [756, 343] width 999 height 42
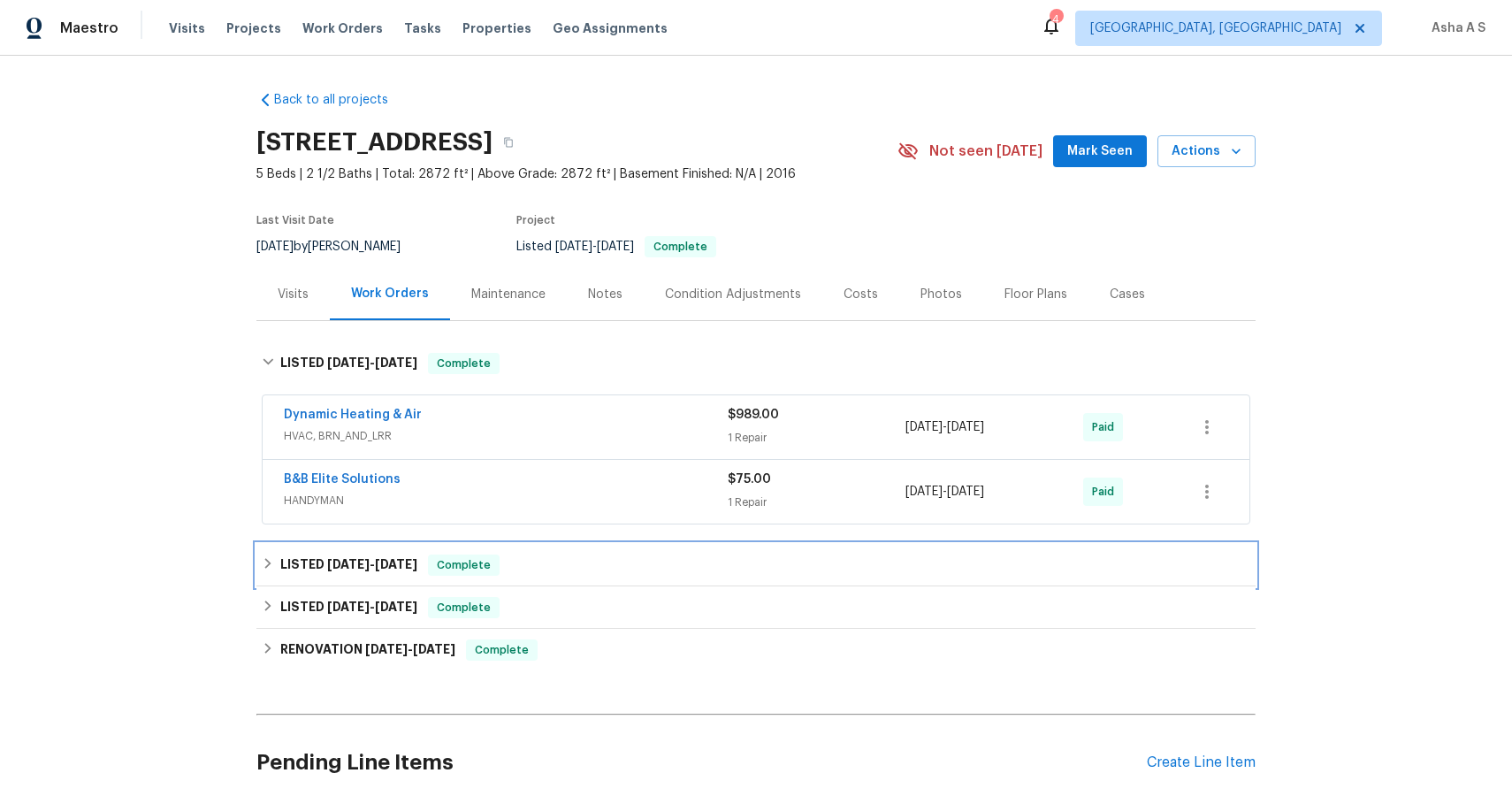
click at [354, 564] on span "[DATE]" at bounding box center [348, 563] width 42 height 13
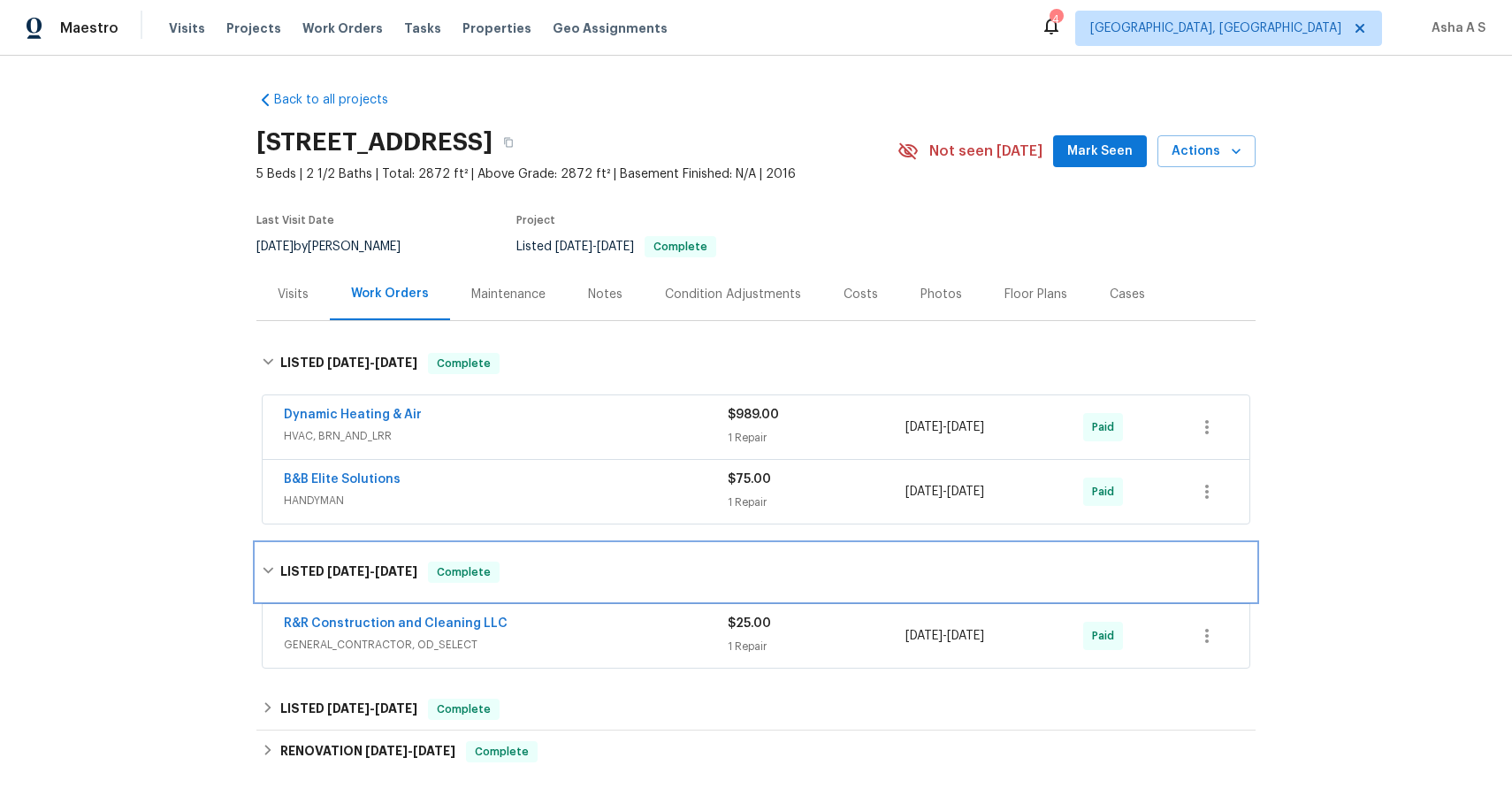
scroll to position [96, 0]
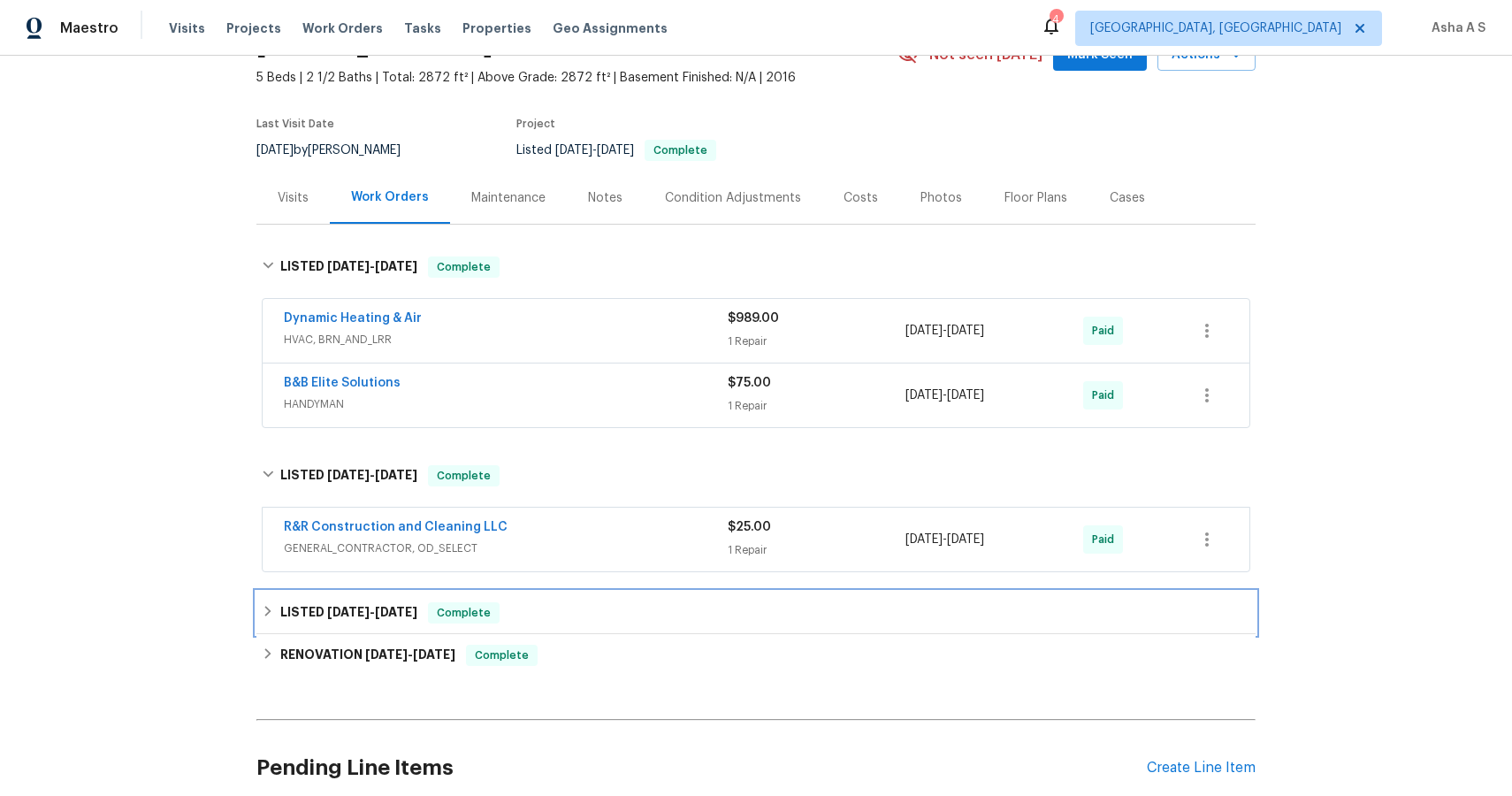
click at [372, 615] on span "3/14/25 - 3/15/25" at bounding box center [372, 612] width 91 height 13
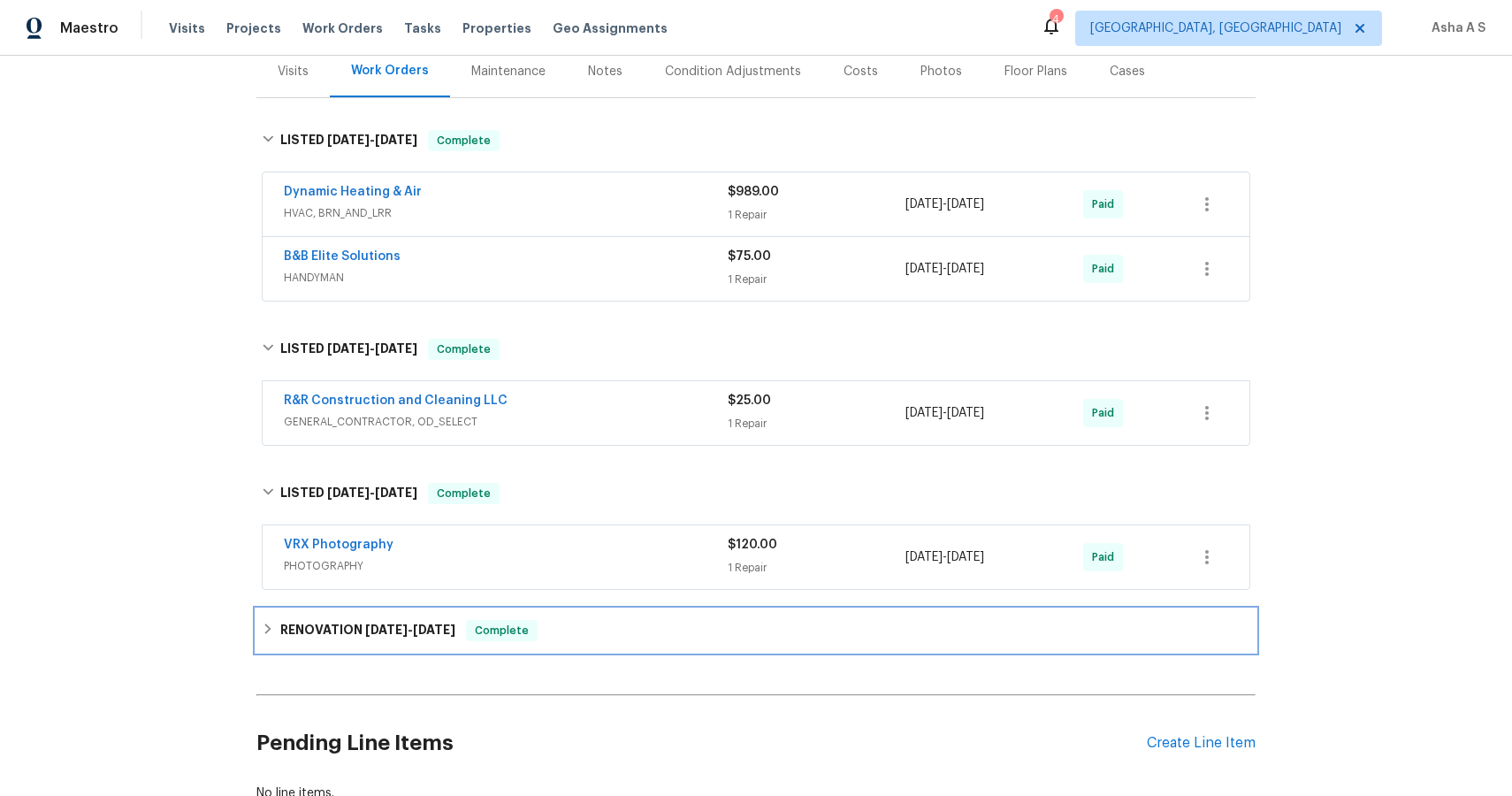
click at [372, 632] on span "[DATE]" at bounding box center [387, 629] width 42 height 13
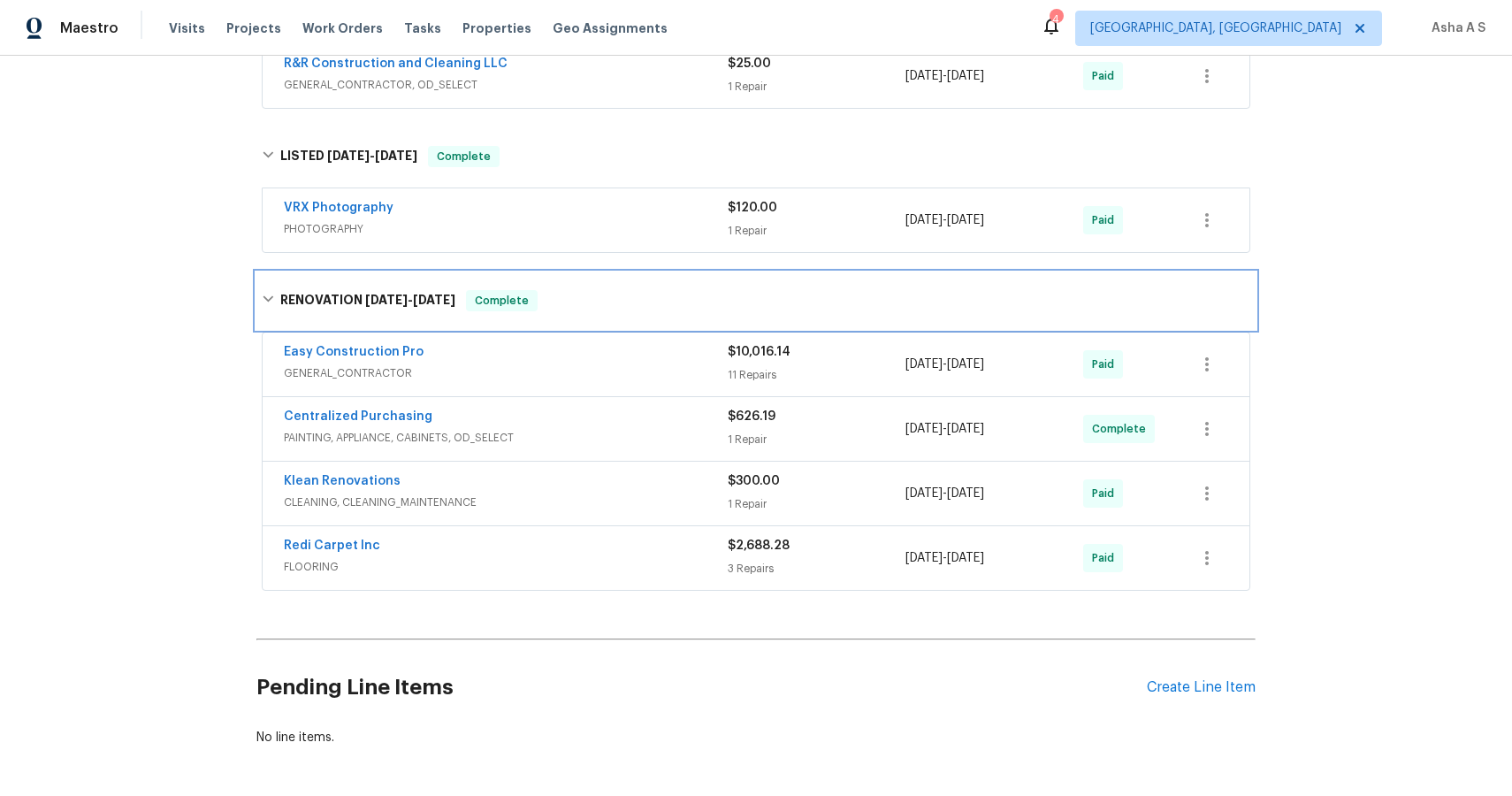
scroll to position [586, 0]
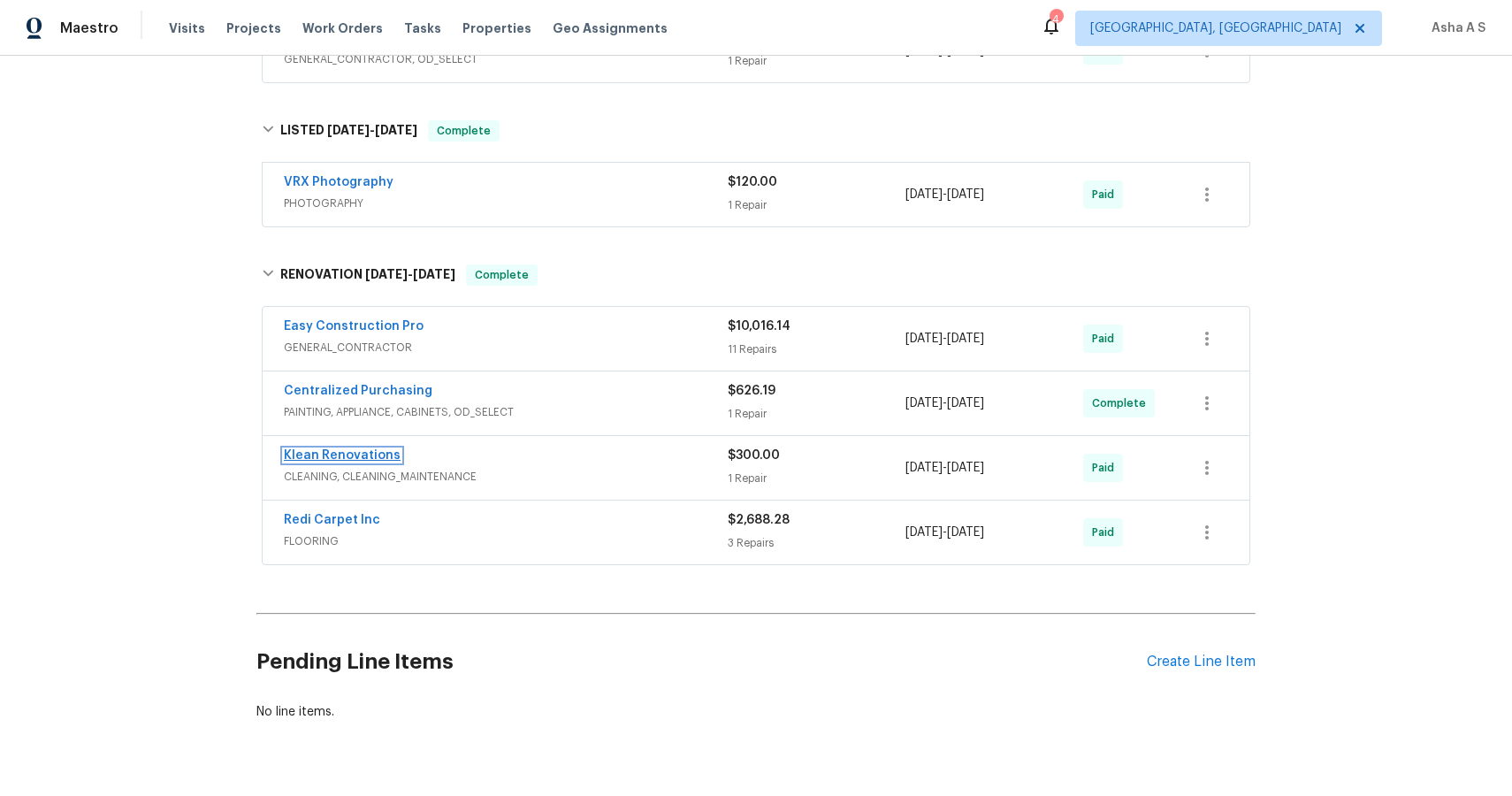
click at [356, 461] on link "Klean Renovations" at bounding box center [341, 455] width 117 height 13
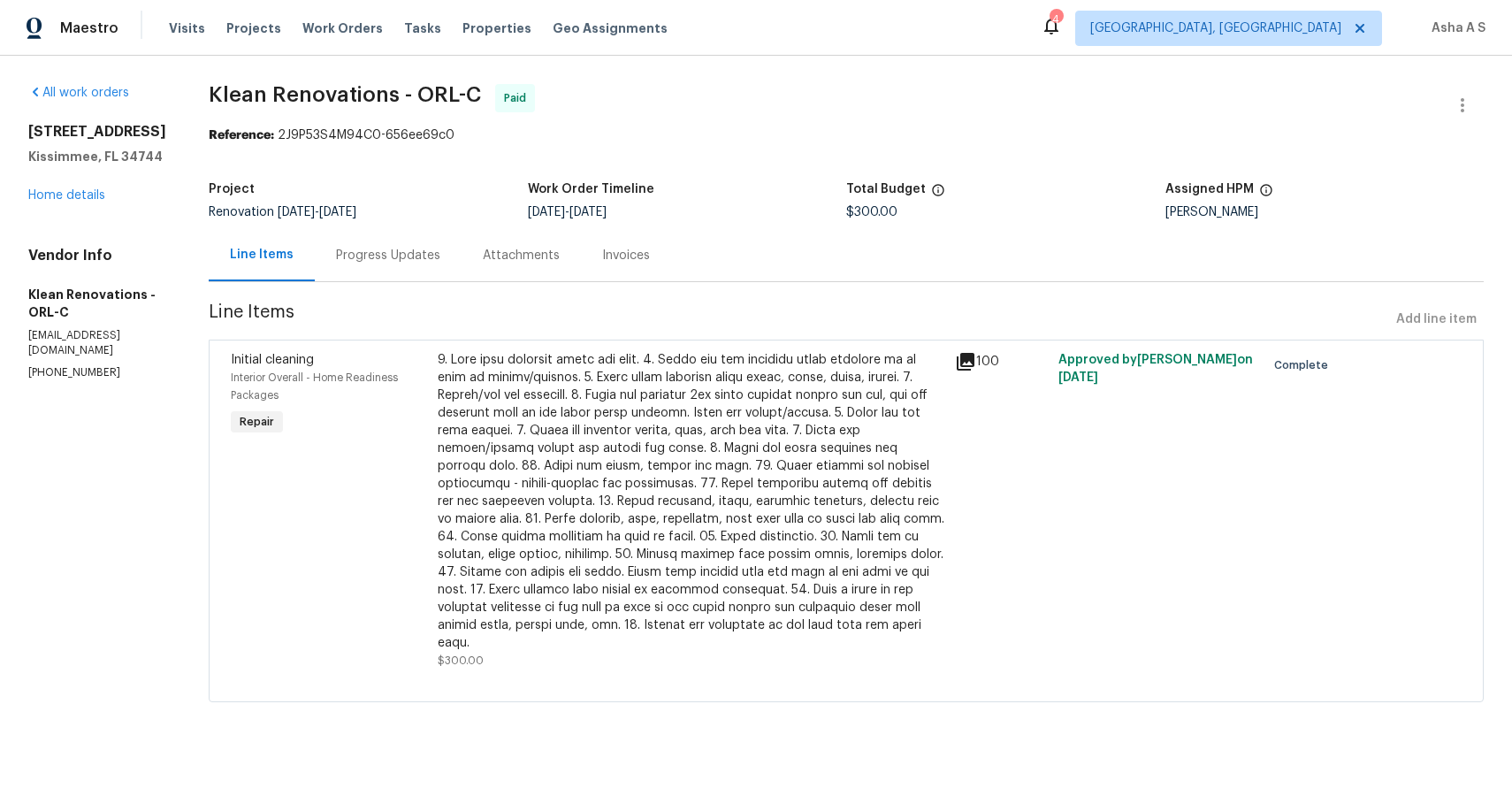
click at [70, 366] on p "(828) 644-3170" at bounding box center [96, 373] width 138 height 15
copy p "(828) 644-3170"
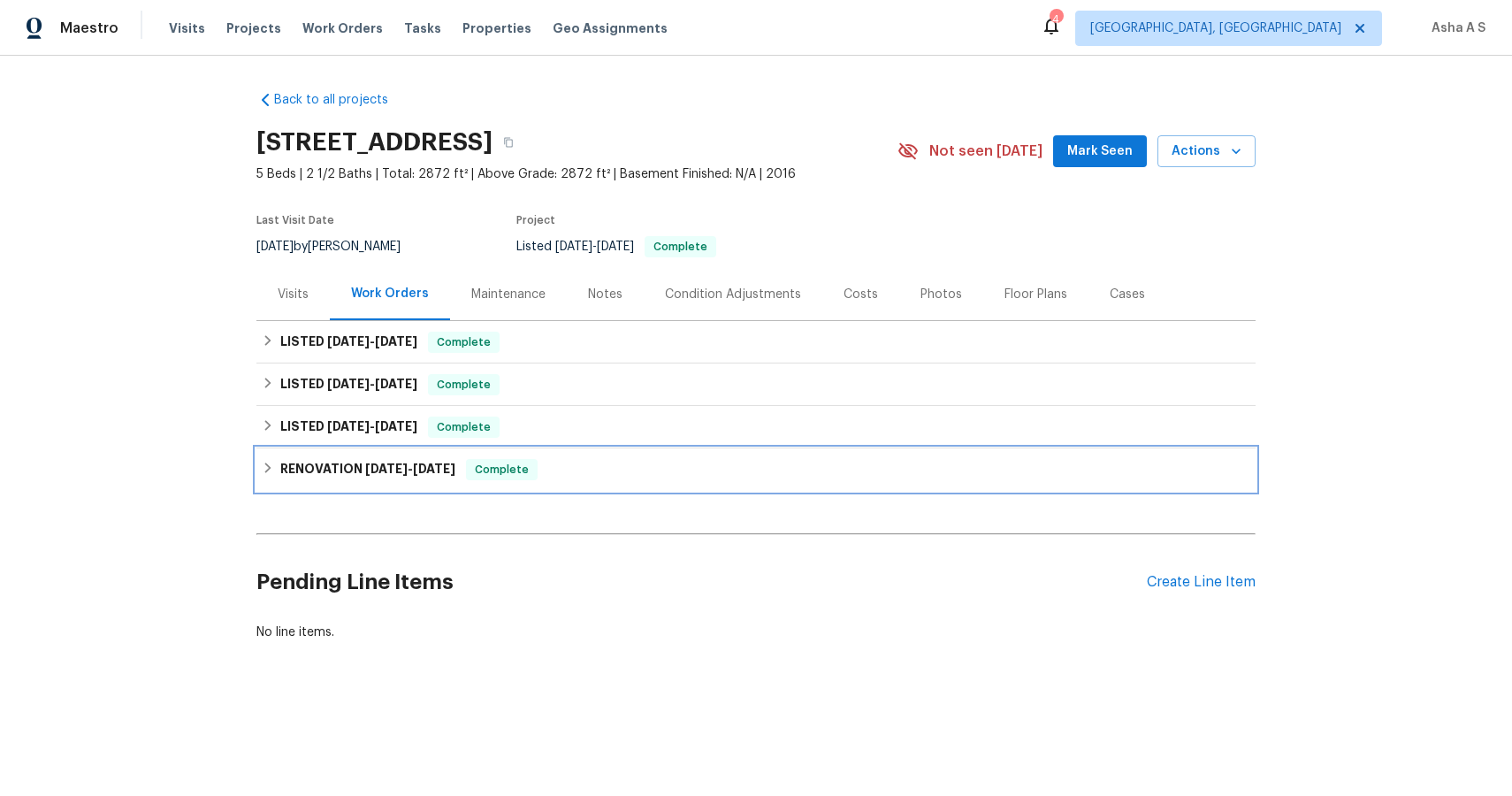
click at [303, 470] on h6 "RENOVATION [DATE] - [DATE]" at bounding box center [368, 470] width 176 height 21
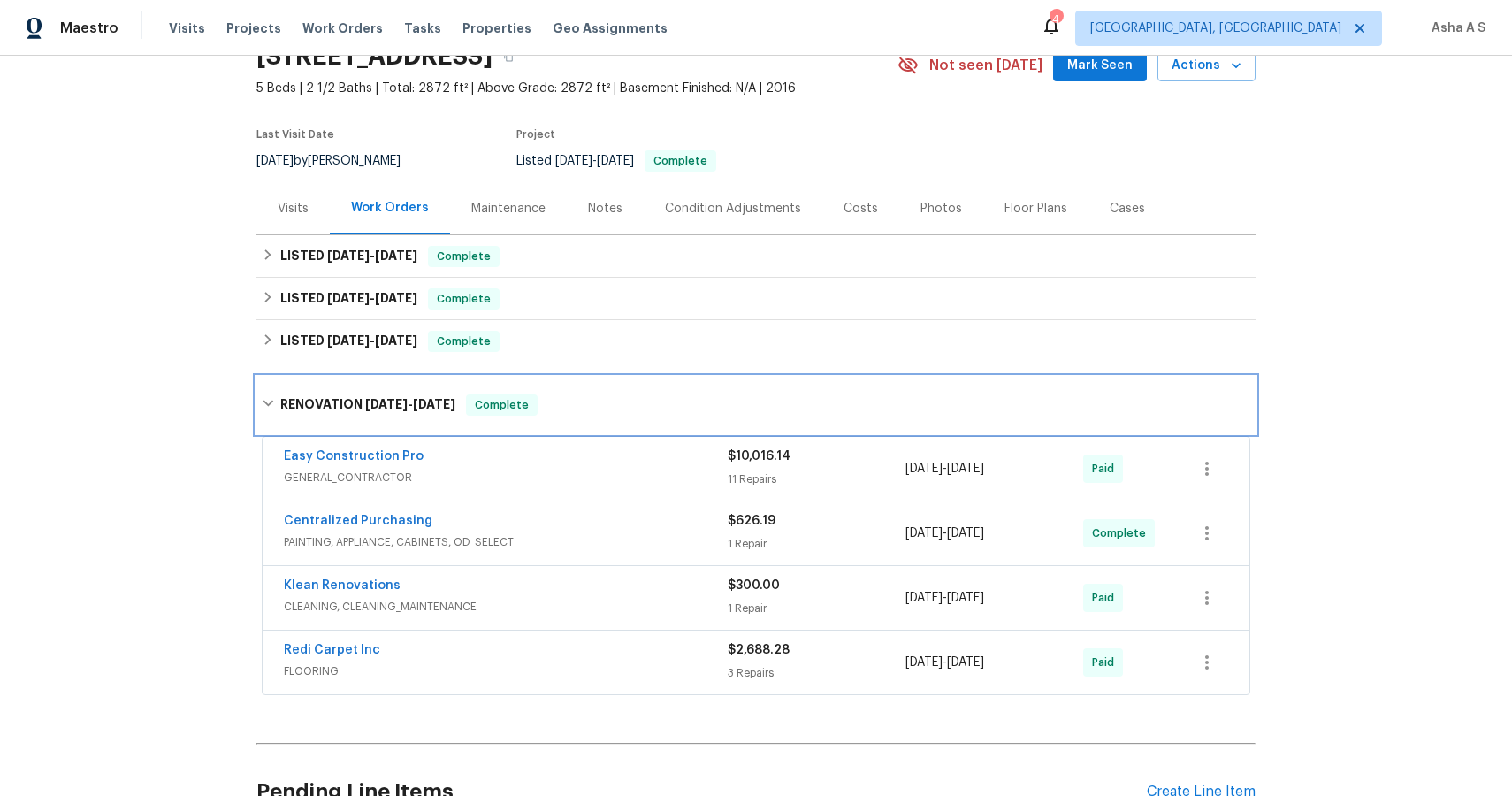
scroll to position [91, 0]
